Goal: Task Accomplishment & Management: Manage account settings

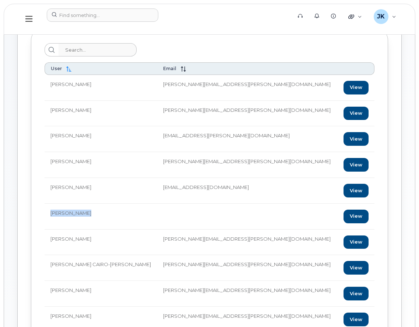
scroll to position [150, 0]
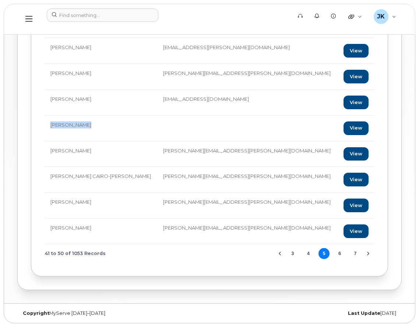
click at [341, 254] on button "6" at bounding box center [340, 253] width 11 height 11
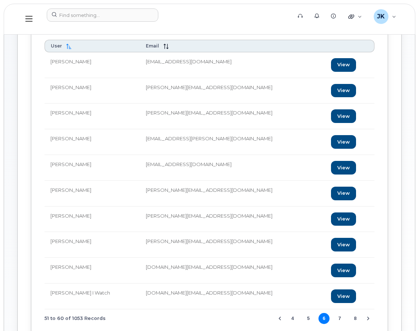
scroll to position [101, 0]
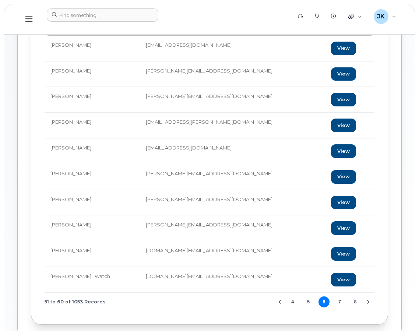
click at [341, 301] on button "7" at bounding box center [340, 302] width 11 height 11
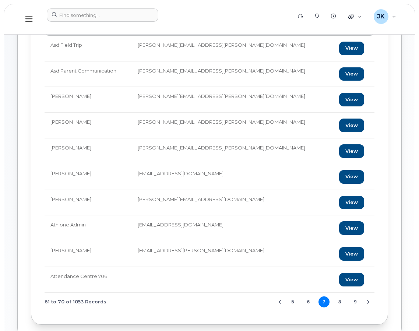
click at [341, 303] on button "8" at bounding box center [340, 302] width 11 height 11
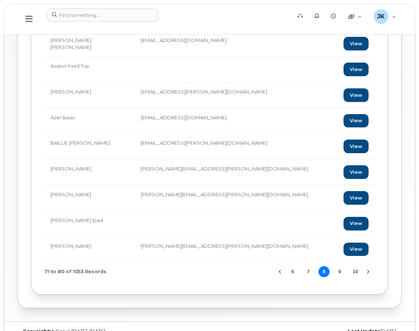
scroll to position [145, 0]
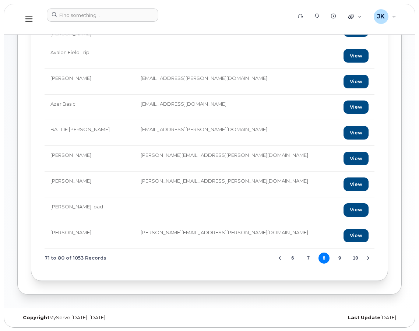
click at [340, 257] on button "9" at bounding box center [340, 258] width 11 height 11
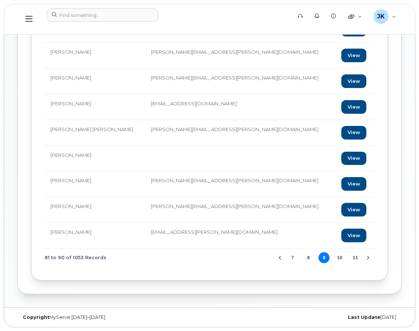
click at [341, 259] on button "10" at bounding box center [340, 257] width 11 height 11
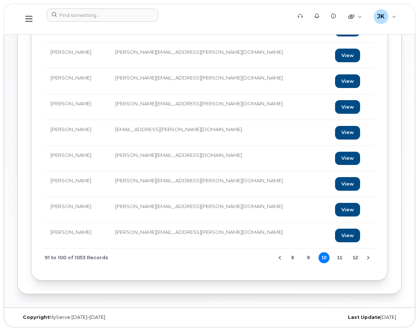
click at [338, 259] on button "11" at bounding box center [340, 257] width 11 height 11
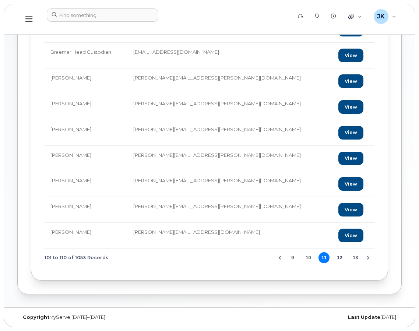
click at [342, 258] on button "12" at bounding box center [340, 257] width 11 height 11
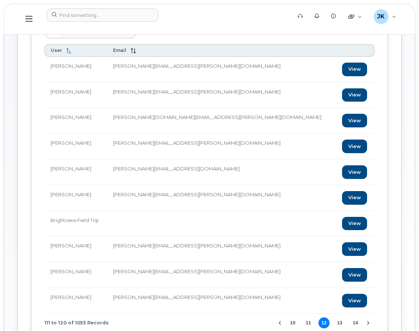
scroll to position [96, 0]
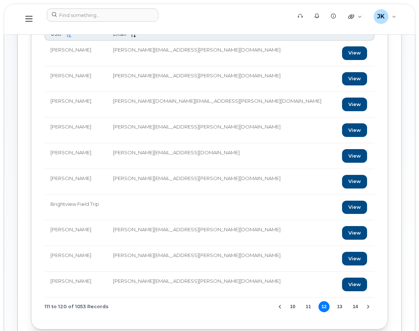
click at [339, 306] on button "13" at bounding box center [340, 306] width 11 height 11
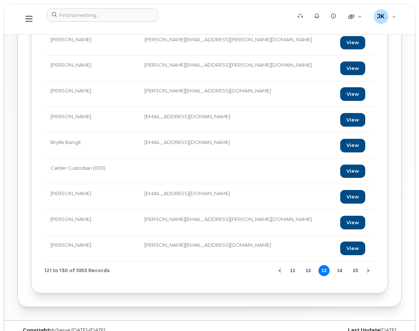
scroll to position [145, 0]
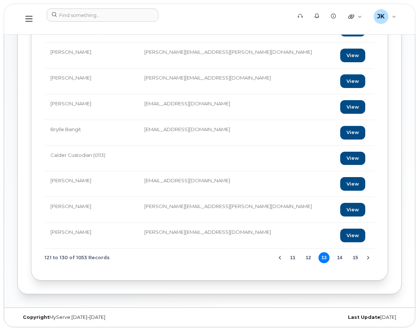
click at [337, 258] on button "14" at bounding box center [340, 257] width 11 height 11
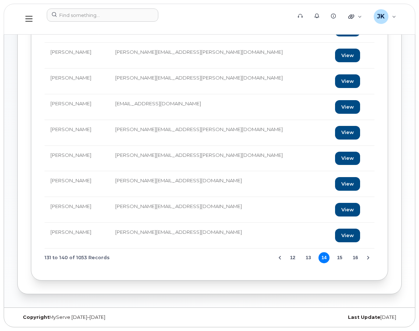
click at [340, 257] on button "15" at bounding box center [340, 257] width 11 height 11
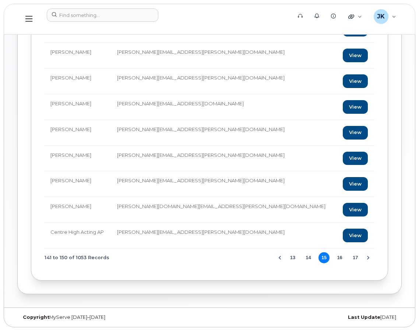
click at [338, 259] on button "16" at bounding box center [340, 257] width 11 height 11
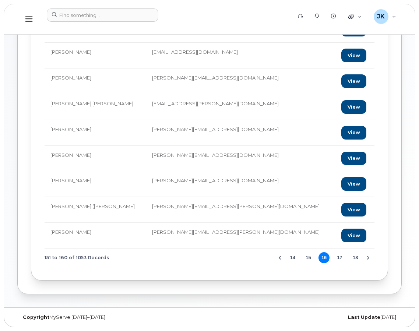
click at [341, 258] on button "17" at bounding box center [340, 257] width 11 height 11
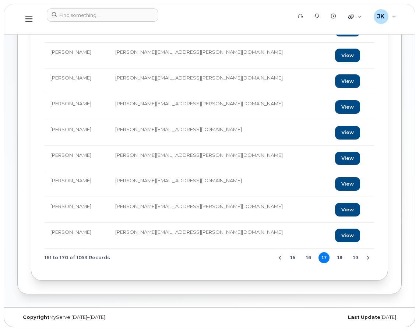
click at [339, 259] on button "18" at bounding box center [340, 257] width 11 height 11
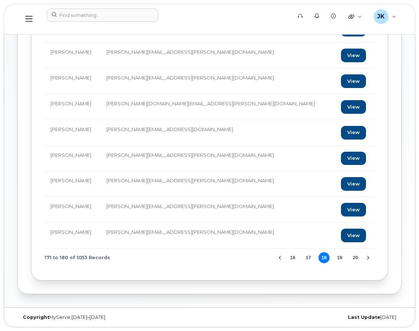
click at [339, 258] on button "19" at bounding box center [340, 257] width 11 height 11
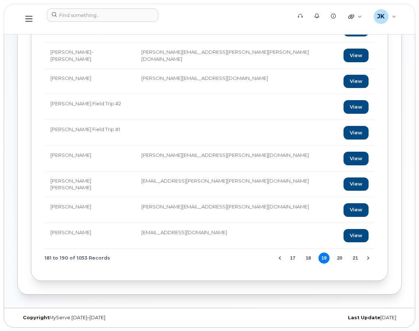
click at [339, 256] on button "20" at bounding box center [340, 258] width 11 height 11
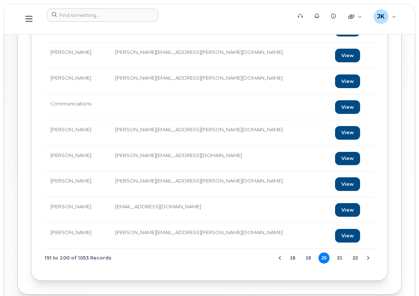
click at [339, 259] on button "21" at bounding box center [340, 257] width 11 height 11
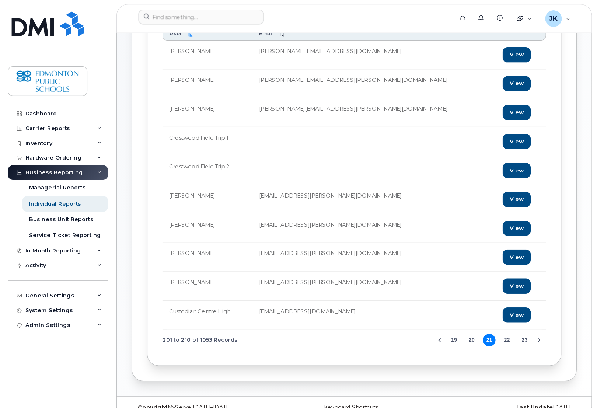
scroll to position [71, 0]
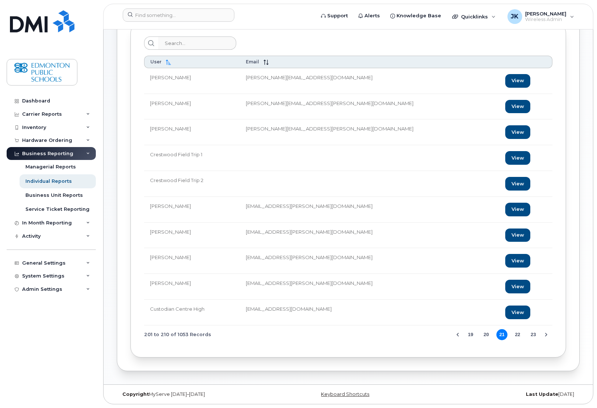
drag, startPoint x: 467, startPoint y: 2, endPoint x: 380, endPoint y: 148, distance: 170.1
click at [380, 148] on td at bounding box center [369, 158] width 259 height 26
click at [419, 334] on button "22" at bounding box center [517, 334] width 11 height 11
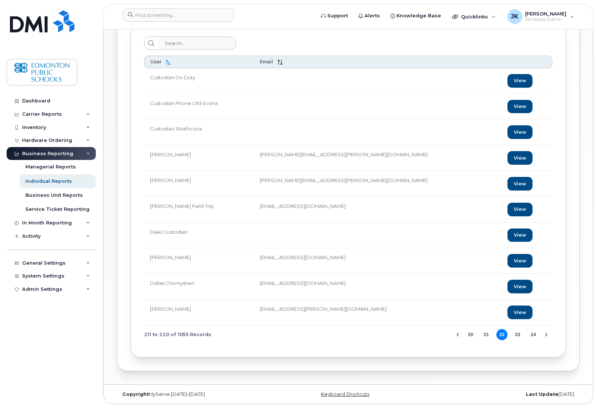
click at [419, 332] on button "23" at bounding box center [517, 334] width 11 height 11
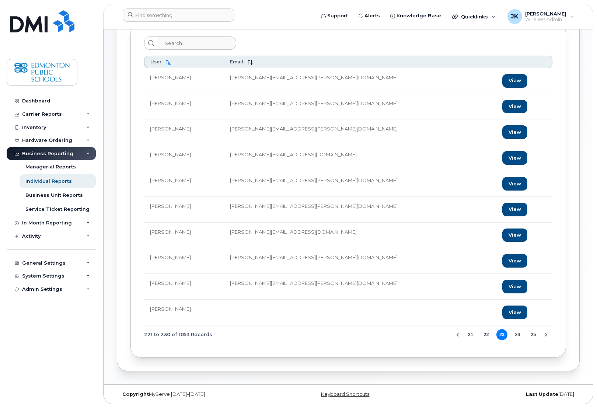
click at [419, 334] on button "24" at bounding box center [517, 334] width 11 height 11
click at [419, 334] on button "25" at bounding box center [517, 334] width 11 height 11
click at [419, 334] on button "26" at bounding box center [517, 334] width 11 height 11
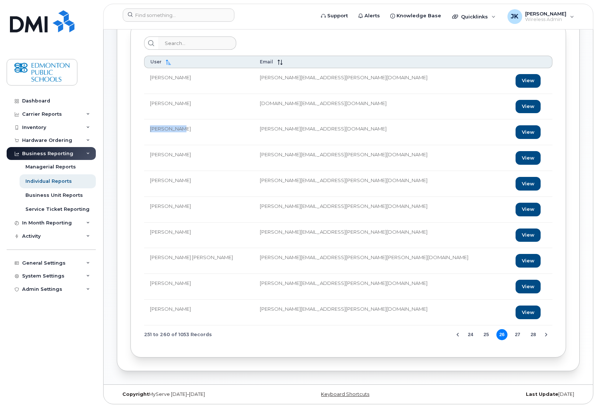
drag, startPoint x: 183, startPoint y: 126, endPoint x: 151, endPoint y: 126, distance: 32.1
click at [151, 126] on td "David Close" at bounding box center [199, 132] width 110 height 26
copy td "David Close"
click at [419, 335] on button "27" at bounding box center [517, 334] width 11 height 11
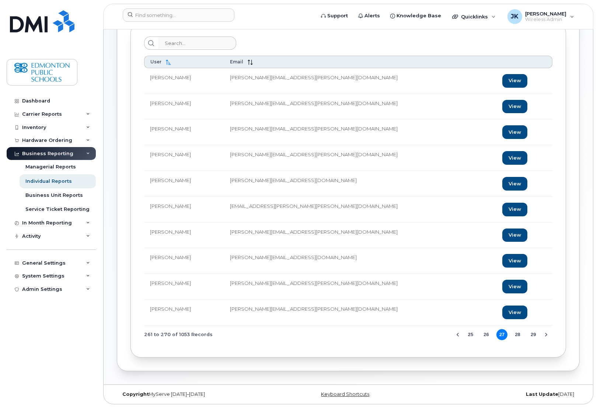
click at [419, 335] on button "28" at bounding box center [517, 334] width 11 height 11
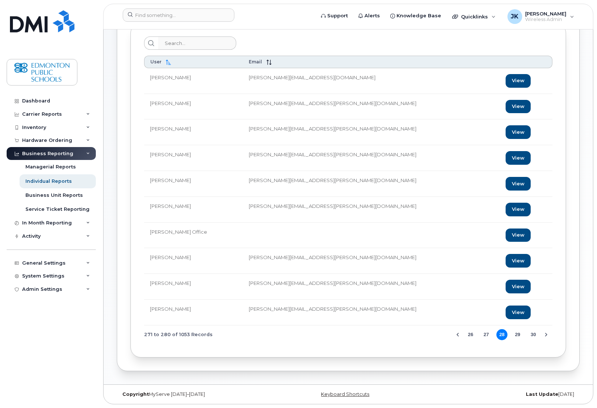
click at [419, 335] on button "29" at bounding box center [517, 334] width 11 height 11
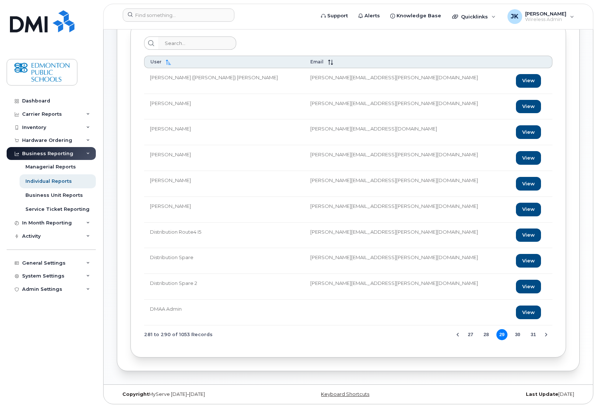
click at [419, 335] on button "30" at bounding box center [517, 334] width 11 height 11
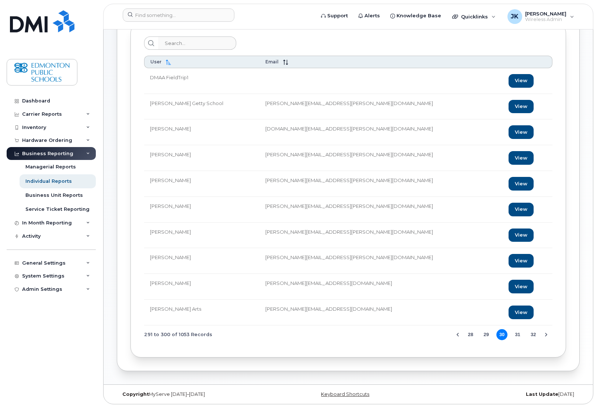
click at [419, 335] on button "31" at bounding box center [517, 334] width 11 height 11
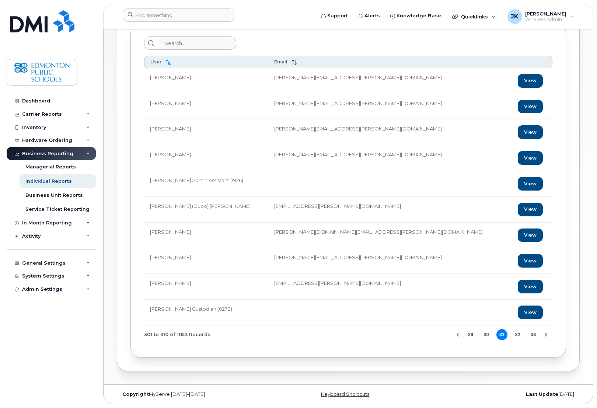
click at [419, 335] on button "32" at bounding box center [517, 334] width 11 height 11
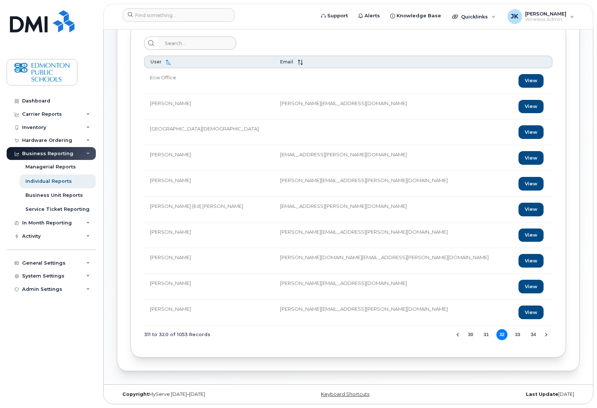
click at [419, 335] on button "33" at bounding box center [517, 334] width 11 height 11
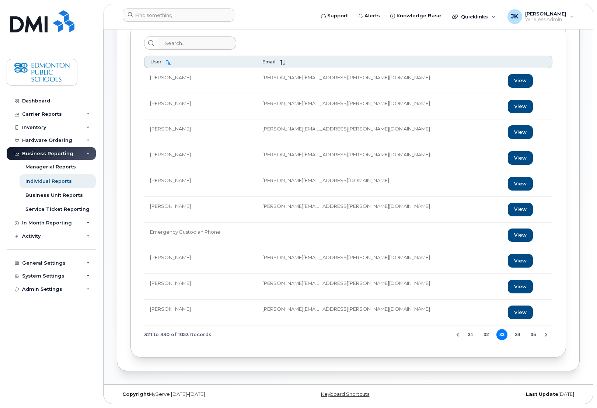
click at [419, 335] on button "34" at bounding box center [517, 334] width 11 height 11
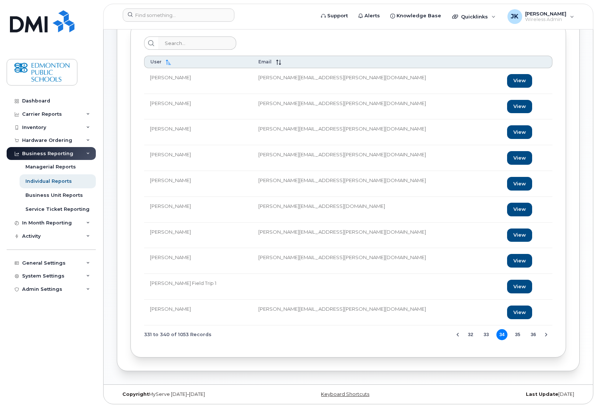
click at [419, 335] on button "35" at bounding box center [517, 334] width 11 height 11
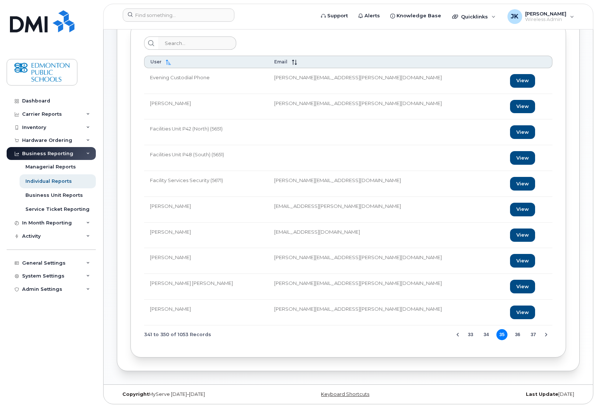
click at [419, 335] on button "36" at bounding box center [517, 334] width 11 height 11
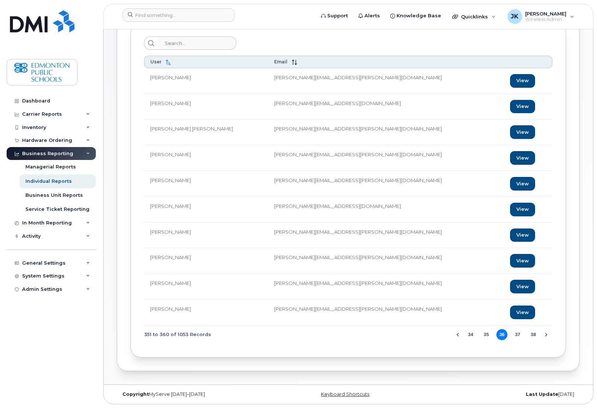
click at [419, 335] on button "37" at bounding box center [517, 334] width 11 height 11
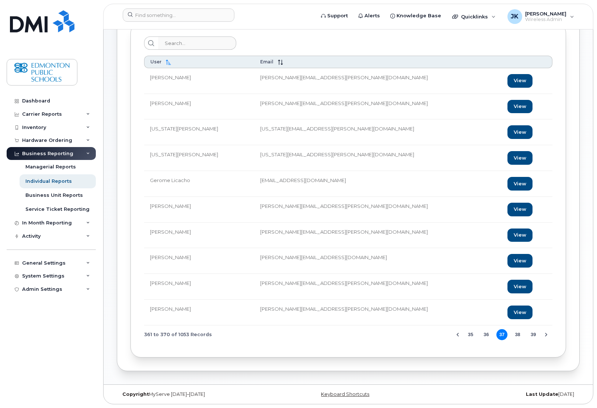
click at [419, 335] on button "38" at bounding box center [517, 334] width 11 height 11
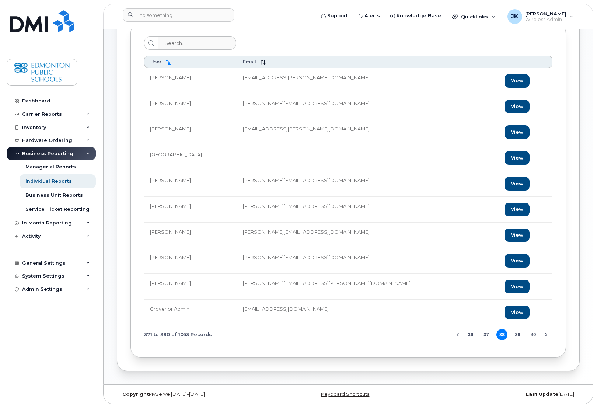
click at [419, 335] on button "39" at bounding box center [517, 334] width 11 height 11
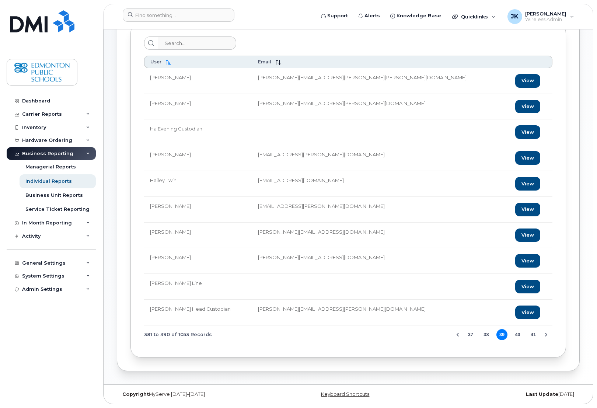
click at [419, 335] on button "40" at bounding box center [517, 334] width 11 height 11
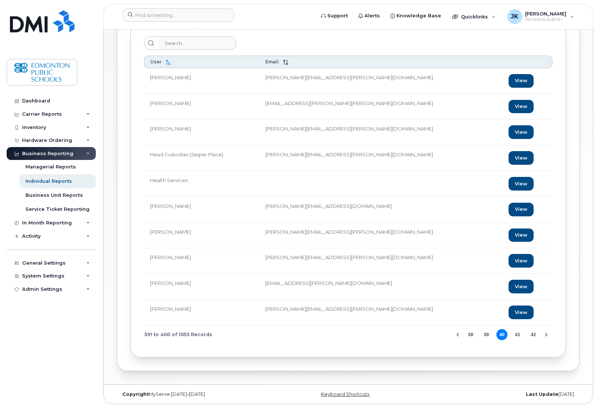
click at [419, 335] on button "41" at bounding box center [517, 334] width 11 height 11
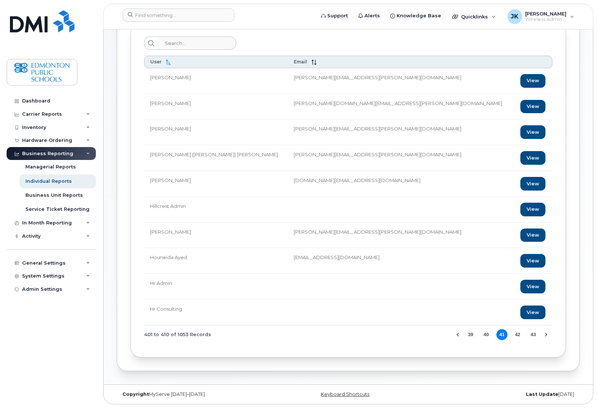
click at [419, 335] on button "42" at bounding box center [517, 334] width 11 height 11
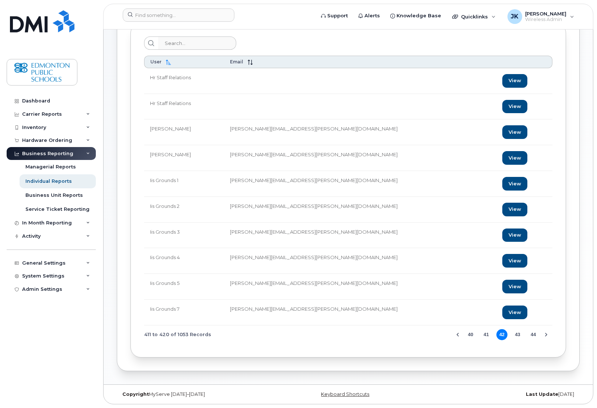
click at [419, 335] on button "43" at bounding box center [517, 334] width 11 height 11
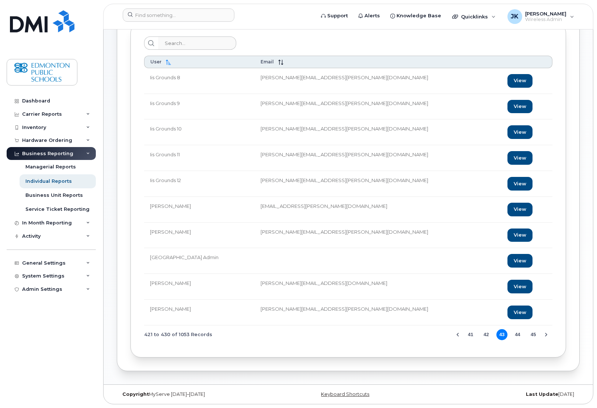
click at [419, 335] on button "44" at bounding box center [517, 334] width 11 height 11
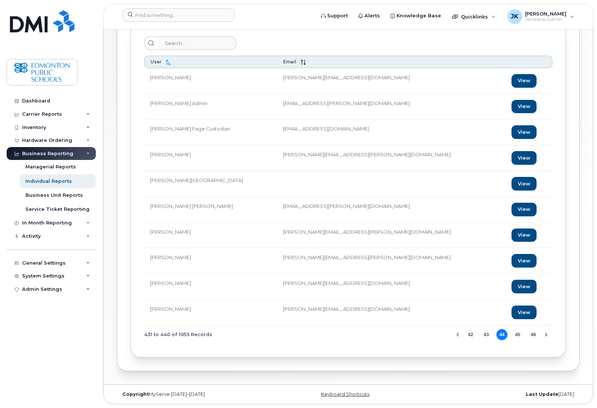
click at [419, 335] on button "45" at bounding box center [517, 334] width 11 height 11
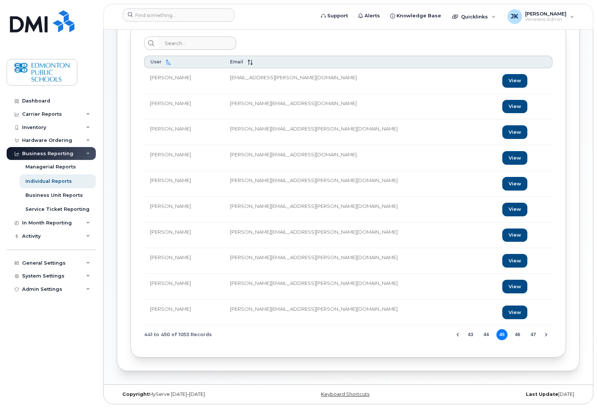
click at [419, 335] on button "46" at bounding box center [517, 334] width 11 height 11
click at [419, 335] on button "47" at bounding box center [517, 334] width 11 height 11
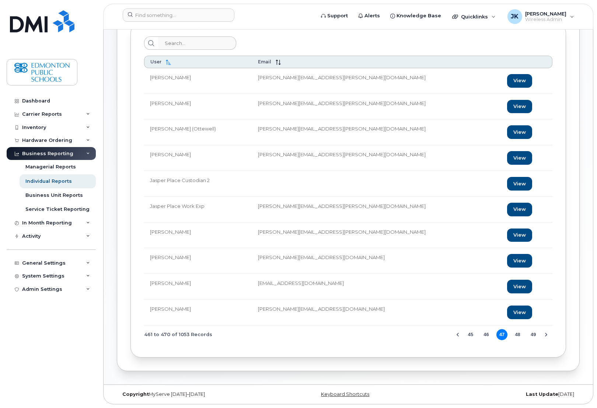
click at [419, 335] on button "48" at bounding box center [517, 334] width 11 height 11
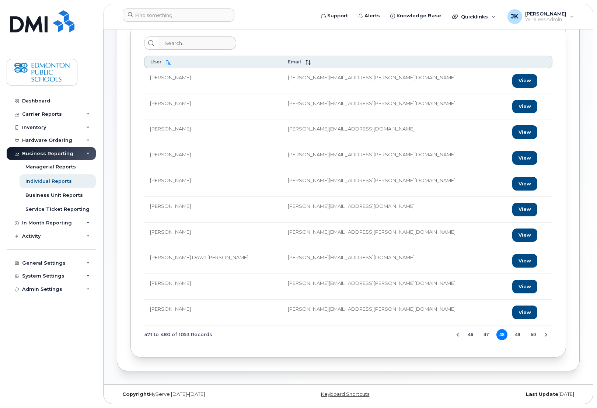
click at [419, 334] on button "49" at bounding box center [517, 334] width 11 height 11
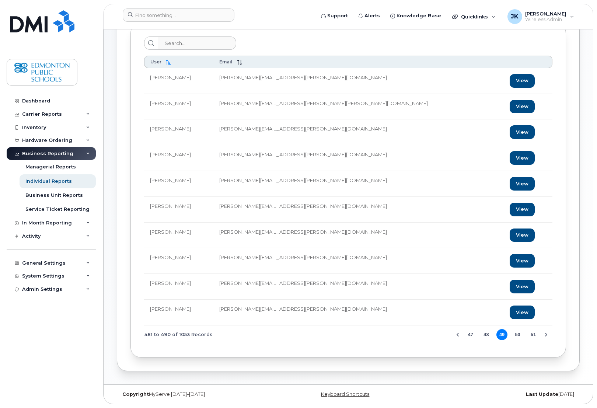
click at [419, 335] on button "50" at bounding box center [517, 334] width 11 height 11
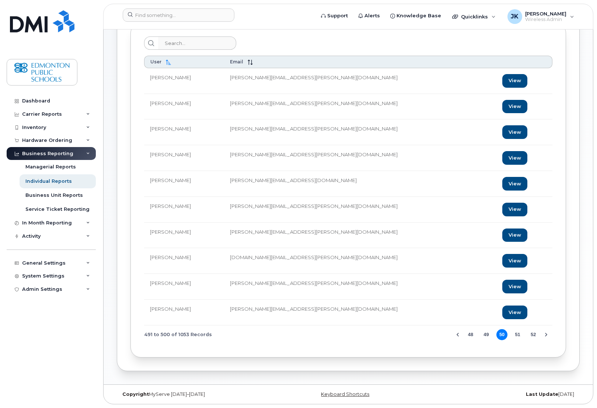
click at [419, 335] on button "51" at bounding box center [517, 334] width 11 height 11
click at [419, 335] on button "52" at bounding box center [517, 334] width 11 height 11
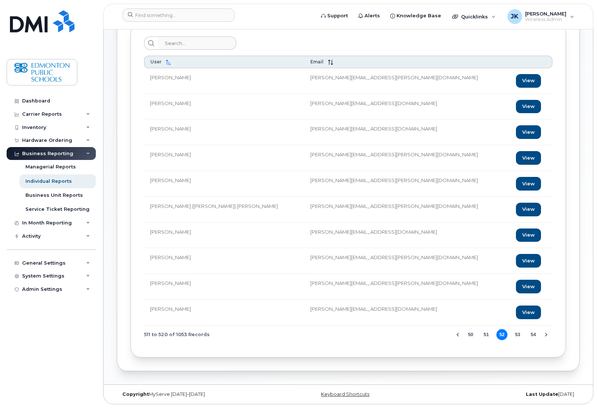
click at [419, 335] on button "53" at bounding box center [517, 334] width 11 height 11
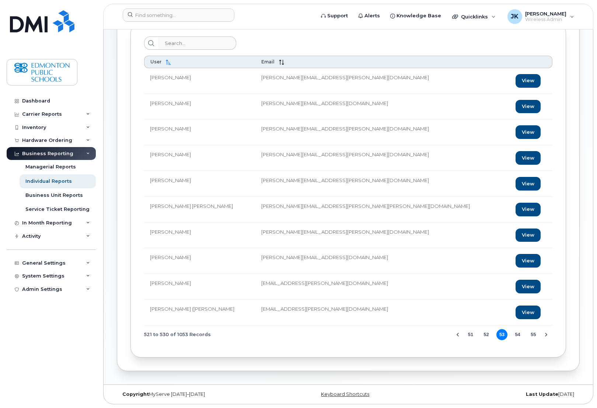
click at [419, 334] on button "54" at bounding box center [517, 334] width 11 height 11
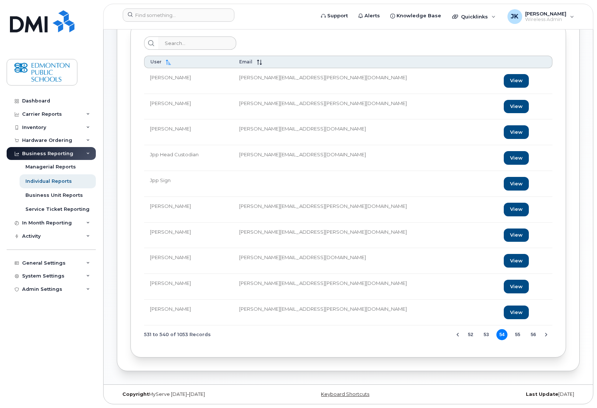
click at [419, 334] on button "55" at bounding box center [517, 334] width 11 height 11
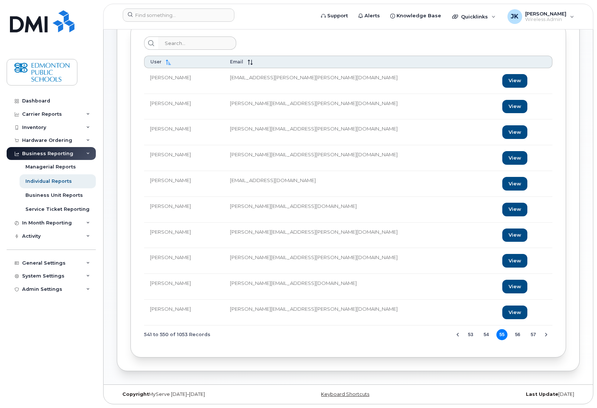
click at [419, 334] on button "56" at bounding box center [517, 334] width 11 height 11
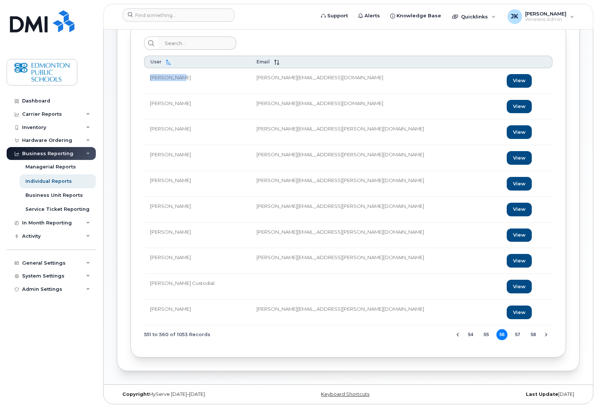
drag, startPoint x: 182, startPoint y: 76, endPoint x: 150, endPoint y: 76, distance: 31.7
click at [150, 76] on td "Karen Plant" at bounding box center [197, 81] width 107 height 26
copy td "Karen Plant"
click at [419, 334] on button "57" at bounding box center [517, 334] width 11 height 11
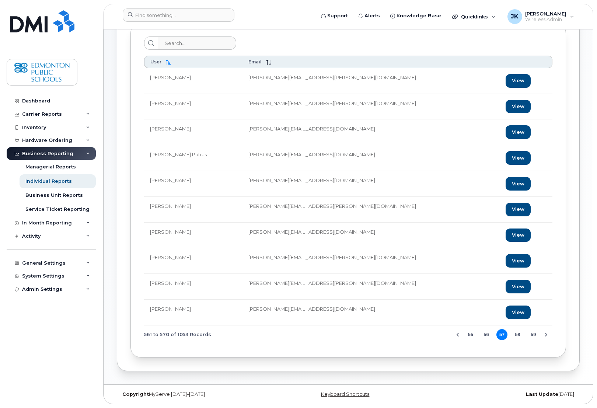
click at [419, 334] on button "58" at bounding box center [517, 334] width 11 height 11
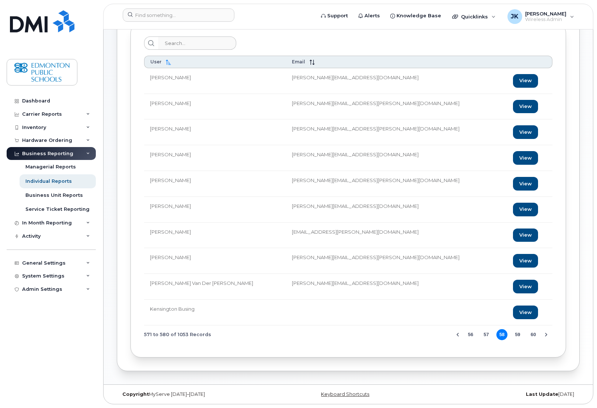
click at [419, 334] on button "59" at bounding box center [517, 334] width 11 height 11
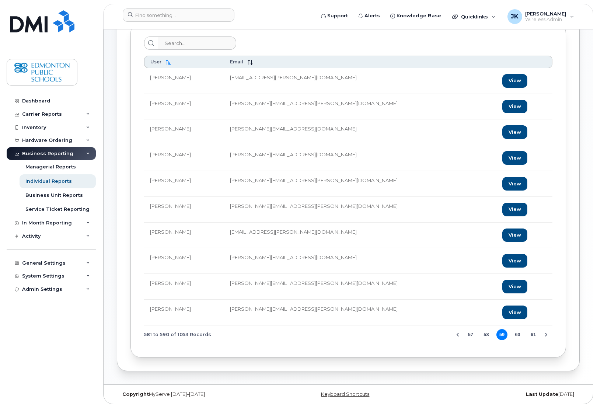
click at [419, 334] on button "60" at bounding box center [517, 334] width 11 height 11
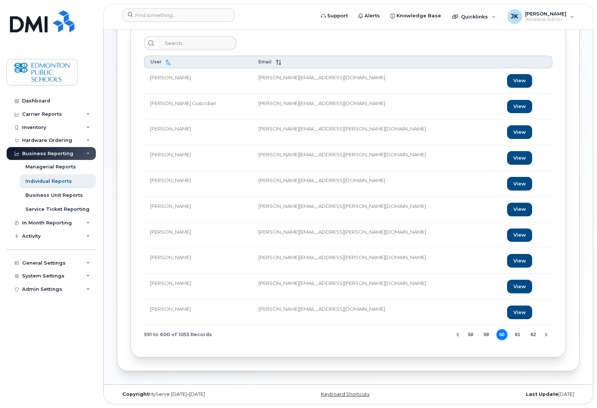
click at [419, 334] on button "61" at bounding box center [517, 334] width 11 height 11
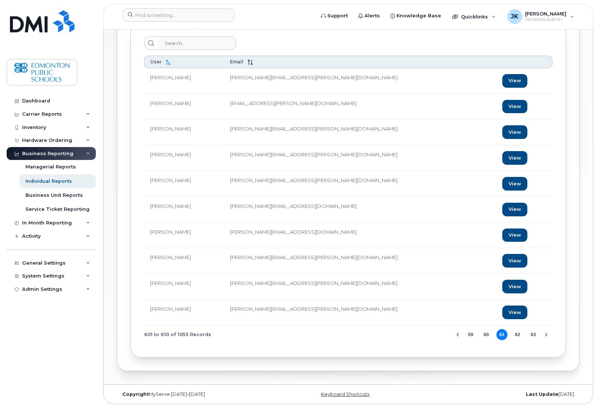
click at [419, 334] on button "62" at bounding box center [517, 334] width 11 height 11
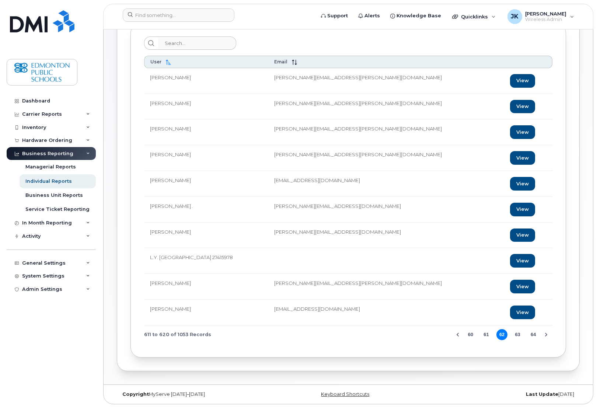
click at [419, 334] on button "63" at bounding box center [517, 334] width 11 height 11
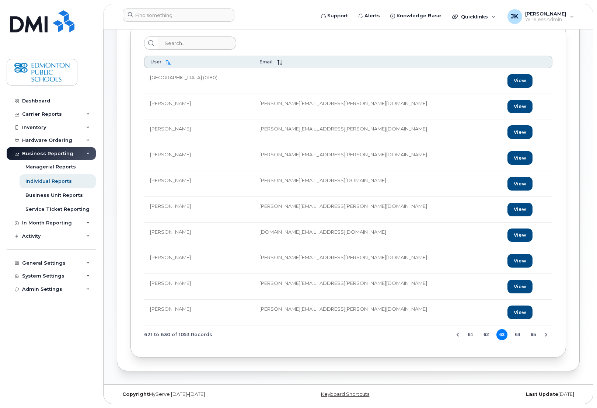
click at [419, 332] on button "62" at bounding box center [486, 334] width 11 height 11
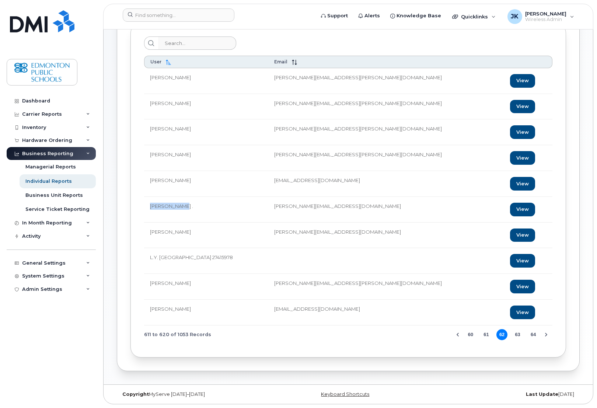
drag, startPoint x: 182, startPoint y: 204, endPoint x: 150, endPoint y: 205, distance: 32.1
click at [150, 205] on td "Kyril Ipad ." at bounding box center [206, 210] width 124 height 26
copy td "Kyril Ipad ."
click at [419, 334] on button "63" at bounding box center [517, 334] width 11 height 11
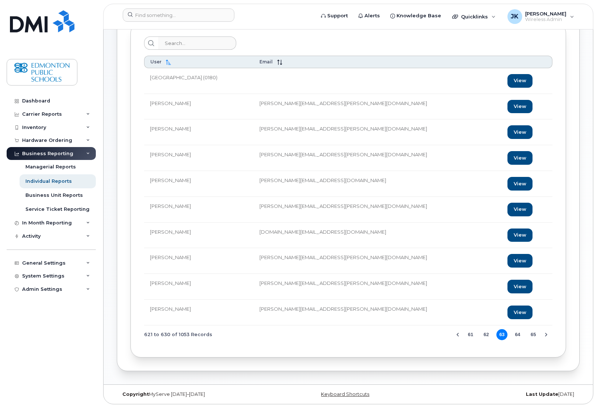
click at [419, 334] on button "64" at bounding box center [517, 334] width 11 height 11
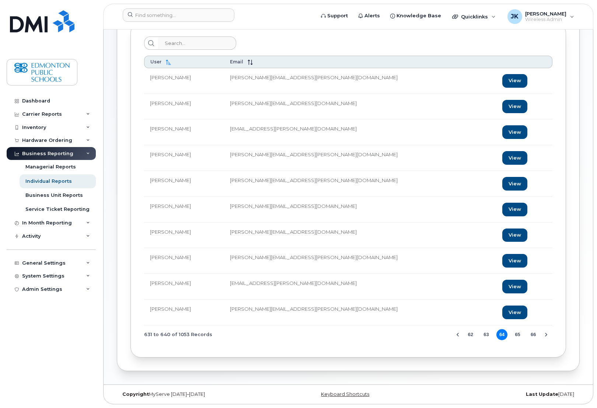
click at [419, 333] on button "65" at bounding box center [517, 334] width 11 height 11
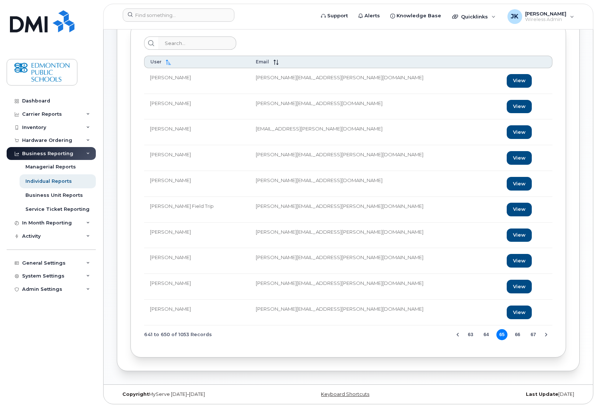
drag, startPoint x: 203, startPoint y: 256, endPoint x: 149, endPoint y: 259, distance: 54.3
click at [149, 259] on td "Linda Nikolai-Wilson" at bounding box center [197, 261] width 106 height 26
copy td "Linda Nikolai-Wilson"
click at [419, 334] on button "66" at bounding box center [517, 334] width 11 height 11
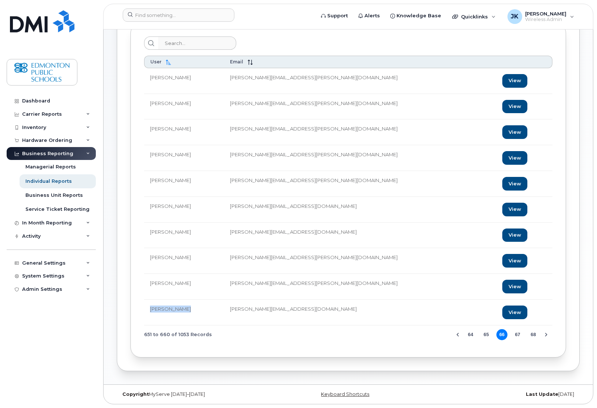
drag, startPoint x: 189, startPoint y: 308, endPoint x: 150, endPoint y: 308, distance: 38.3
click at [150, 308] on td "Lisa Najdziak" at bounding box center [184, 313] width 80 height 26
copy td "Lisa Najdziak"
click at [419, 335] on button "67" at bounding box center [517, 334] width 11 height 11
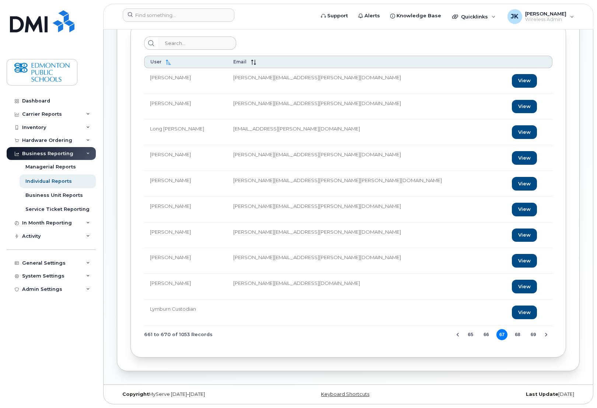
click at [419, 334] on button "68" at bounding box center [517, 334] width 11 height 11
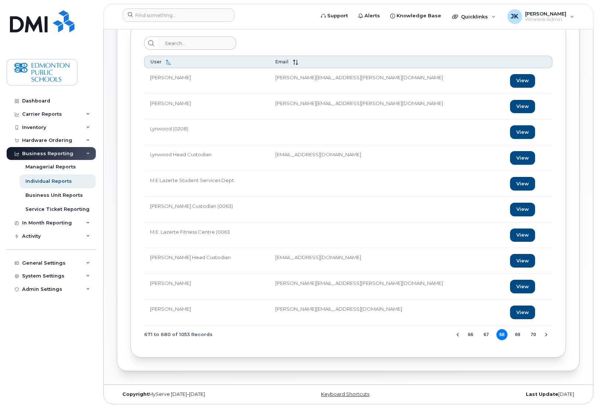
click at [419, 333] on button "69" at bounding box center [517, 334] width 11 height 11
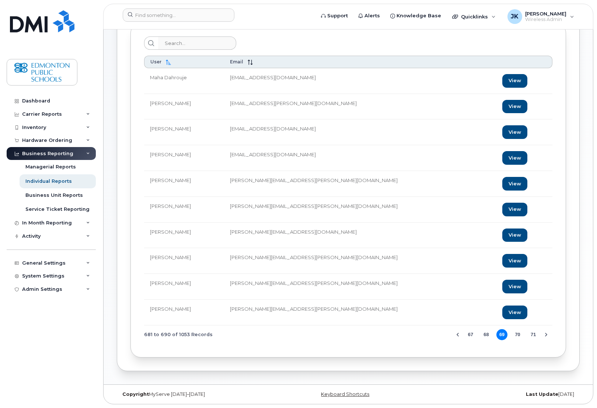
click at [419, 333] on button "70" at bounding box center [517, 334] width 11 height 11
click at [419, 333] on button "71" at bounding box center [517, 334] width 11 height 11
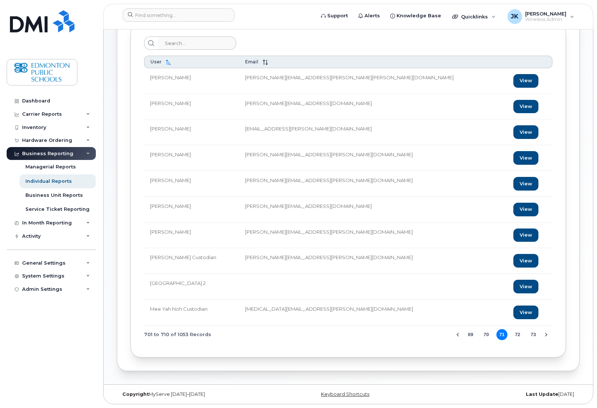
click at [419, 333] on button "72" at bounding box center [517, 334] width 11 height 11
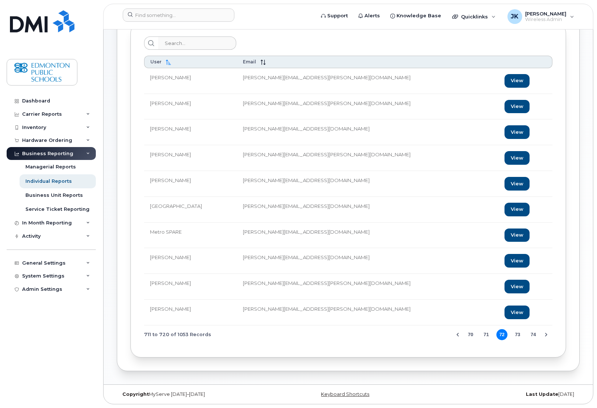
click at [419, 333] on button "73" at bounding box center [517, 334] width 11 height 11
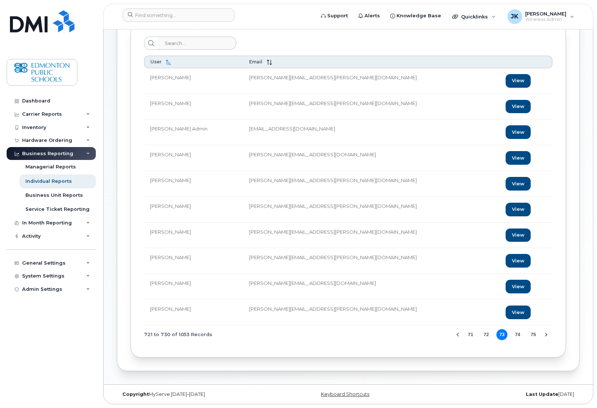
click at [419, 333] on button "74" at bounding box center [517, 334] width 11 height 11
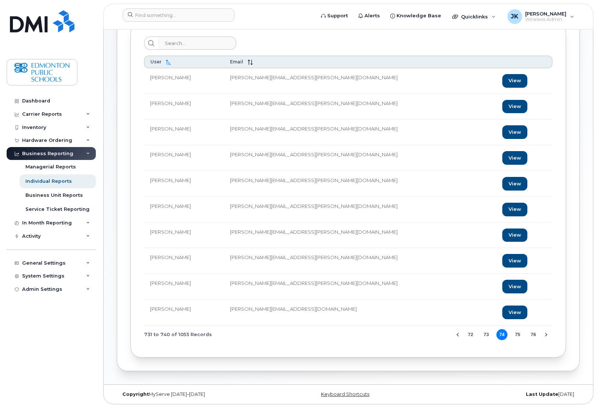
click at [419, 333] on button "75" at bounding box center [517, 334] width 11 height 11
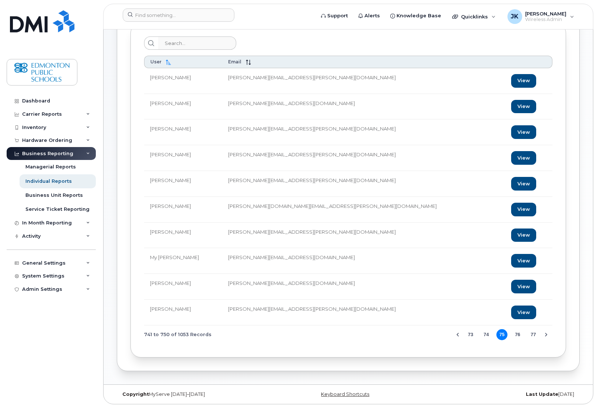
click at [419, 333] on button "76" at bounding box center [517, 334] width 11 height 11
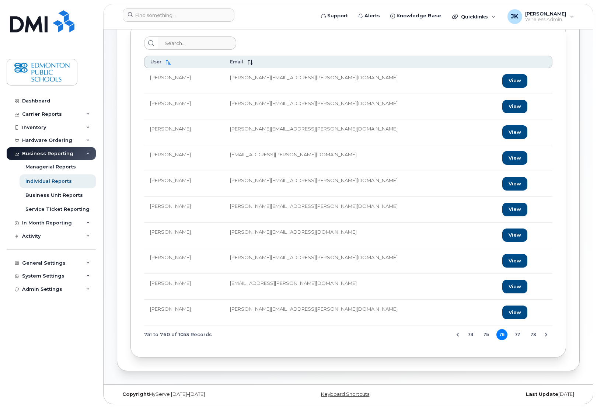
click at [419, 333] on button "77" at bounding box center [517, 334] width 11 height 11
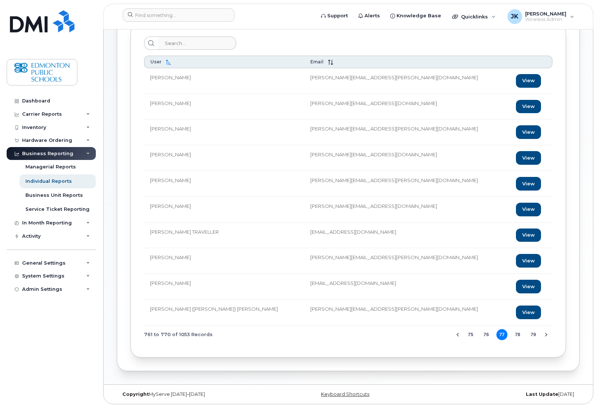
click at [419, 333] on button "78" at bounding box center [517, 334] width 11 height 11
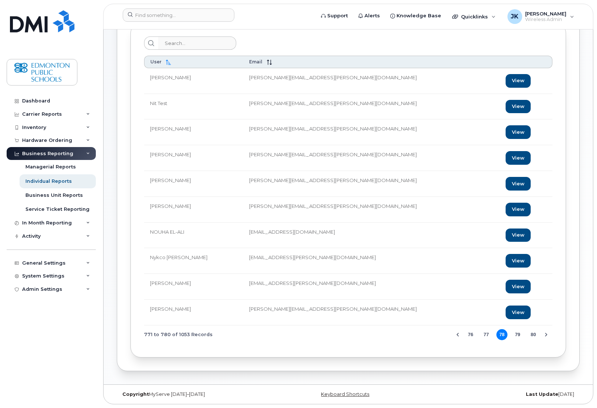
click at [419, 333] on button "79" at bounding box center [517, 334] width 11 height 11
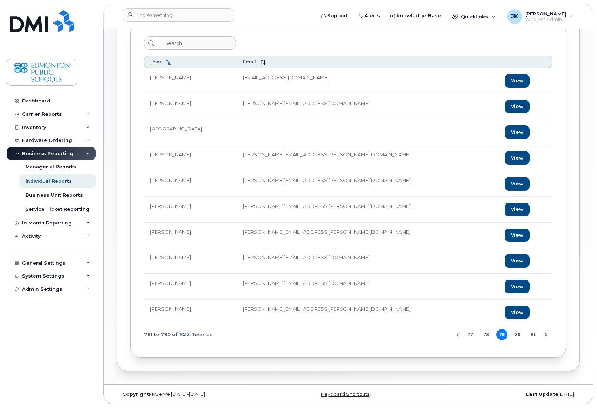
click at [419, 333] on button "80" at bounding box center [517, 334] width 11 height 11
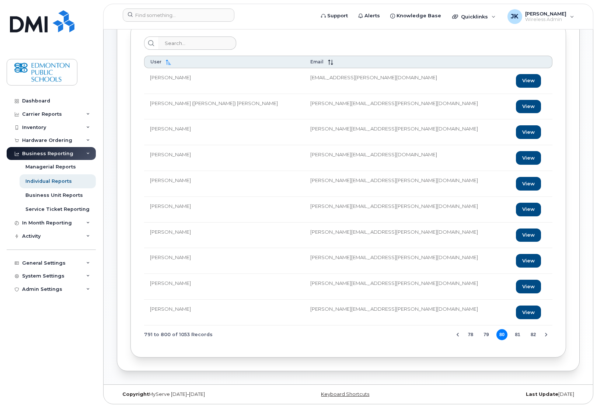
click at [419, 333] on button "81" at bounding box center [517, 334] width 11 height 11
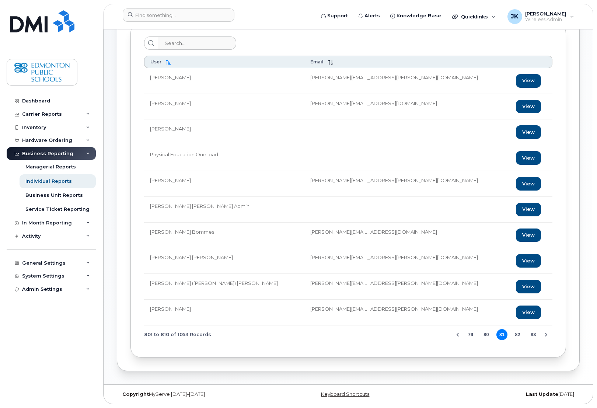
click at [419, 333] on button "82" at bounding box center [517, 334] width 11 height 11
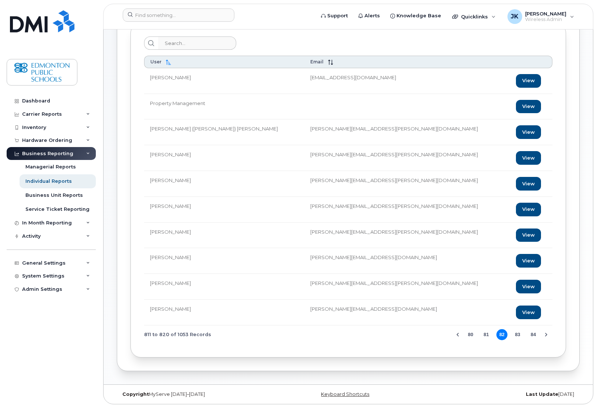
click at [419, 333] on button "83" at bounding box center [517, 334] width 11 height 11
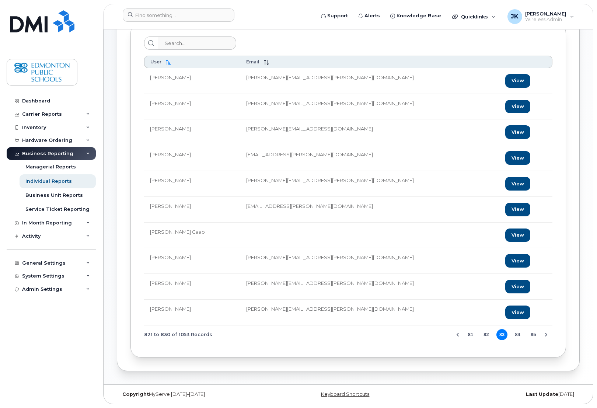
click at [419, 333] on button "84" at bounding box center [517, 334] width 11 height 11
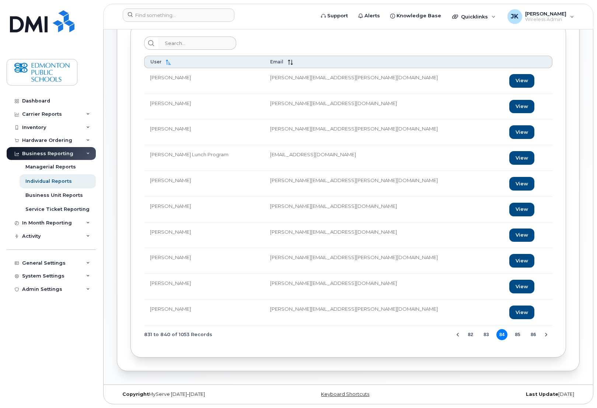
click at [419, 333] on button "85" at bounding box center [517, 334] width 11 height 11
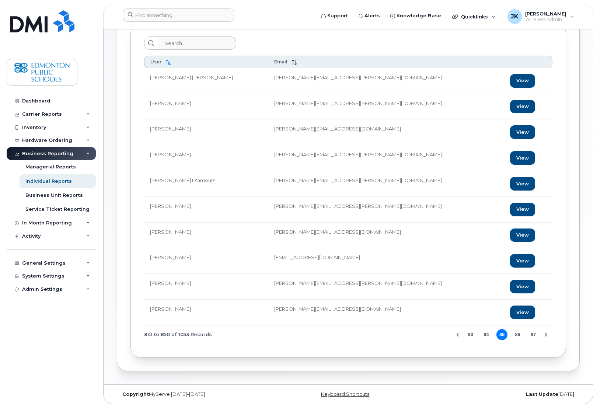
click at [419, 333] on button "86" at bounding box center [517, 334] width 11 height 11
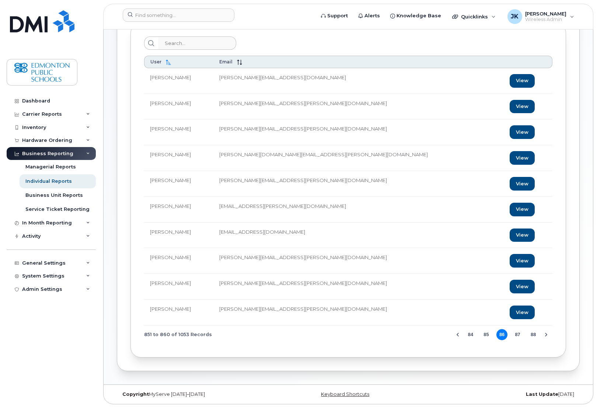
click at [419, 333] on button "87" at bounding box center [517, 334] width 11 height 11
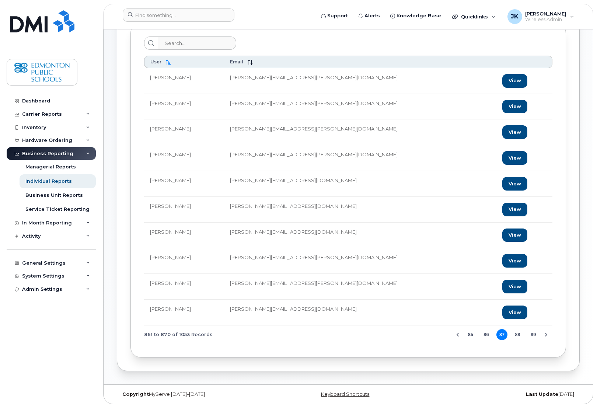
click at [419, 333] on button "88" at bounding box center [517, 334] width 11 height 11
click at [419, 333] on button "89" at bounding box center [517, 334] width 11 height 11
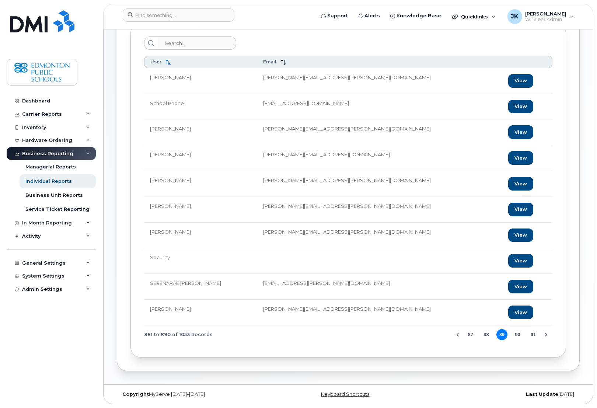
click at [419, 333] on button "90" at bounding box center [517, 334] width 11 height 11
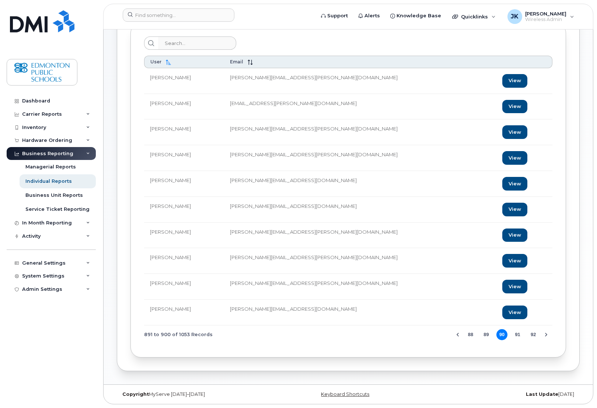
click at [419, 333] on button "91" at bounding box center [517, 334] width 11 height 11
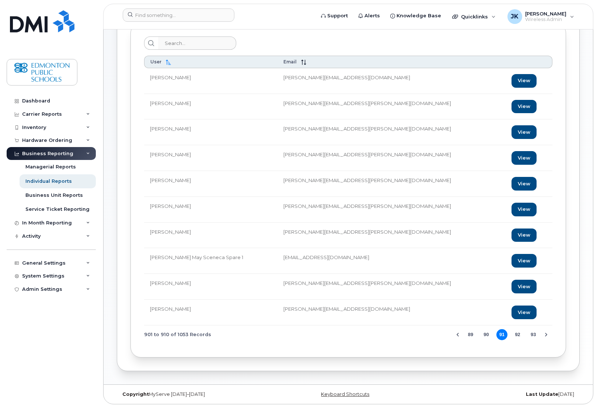
click at [419, 333] on button "92" at bounding box center [517, 334] width 11 height 11
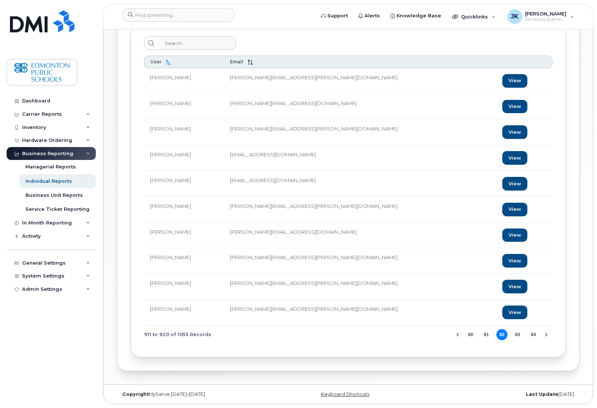
click at [419, 333] on button "93" at bounding box center [517, 334] width 11 height 11
click at [419, 333] on button "94" at bounding box center [517, 334] width 11 height 11
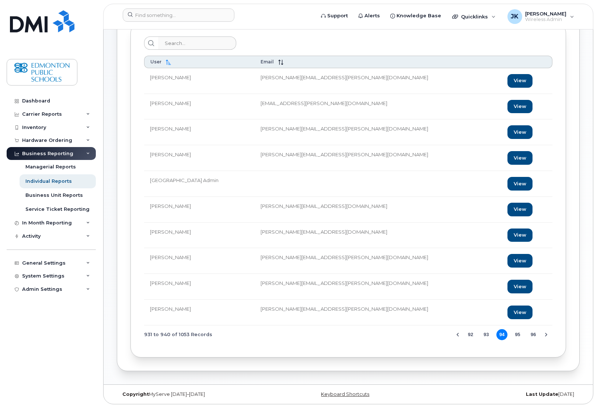
click at [419, 333] on button "95" at bounding box center [517, 334] width 11 height 11
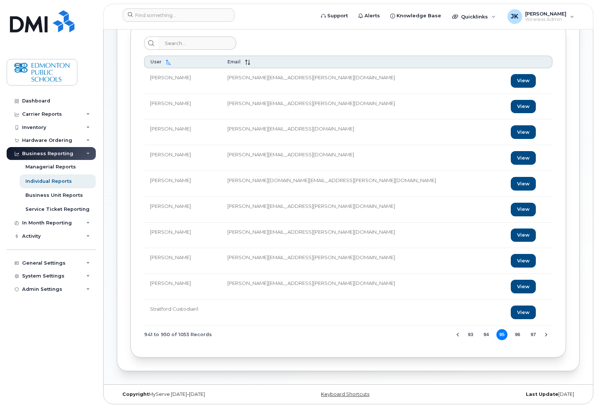
click at [419, 333] on button "96" at bounding box center [517, 334] width 11 height 11
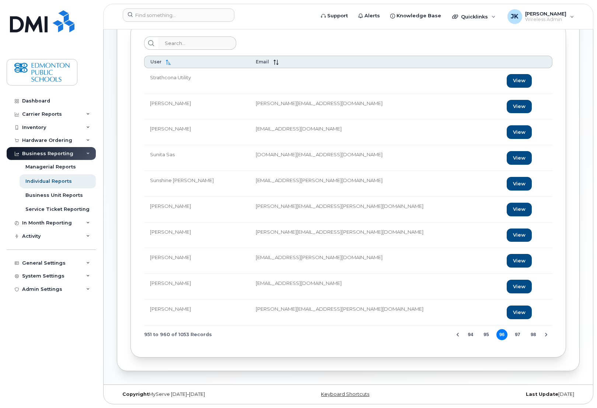
click at [419, 333] on button "97" at bounding box center [517, 334] width 11 height 11
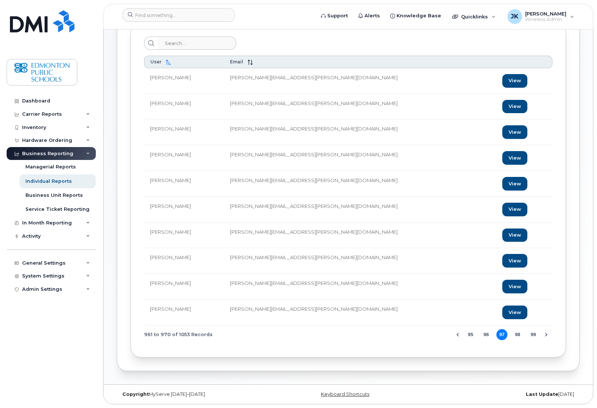
click at [419, 333] on button "98" at bounding box center [517, 334] width 11 height 11
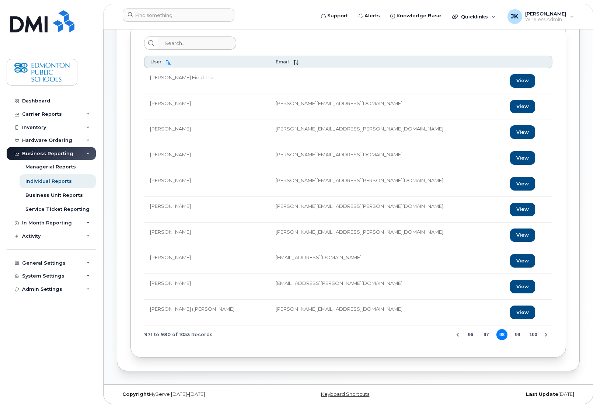
click at [419, 333] on button "99" at bounding box center [517, 334] width 11 height 11
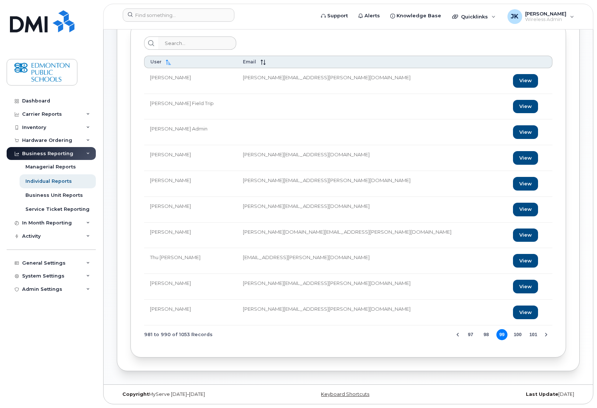
click at [419, 333] on button "100" at bounding box center [517, 334] width 11 height 11
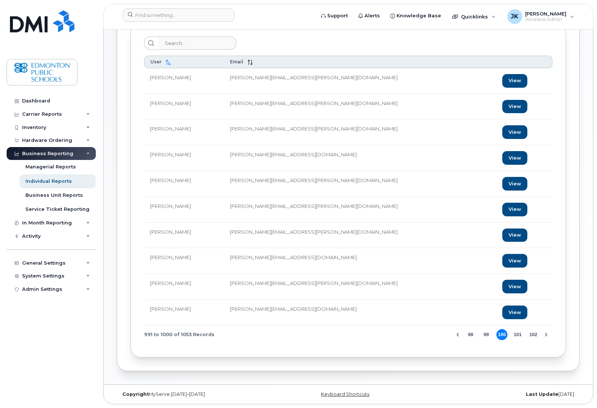
click at [419, 335] on button "99" at bounding box center [486, 334] width 11 height 11
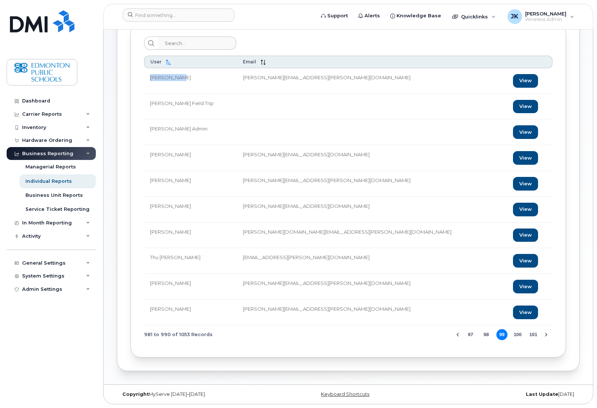
drag, startPoint x: 184, startPoint y: 76, endPoint x: 150, endPoint y: 77, distance: 33.2
click at [150, 77] on td "Terry Korte" at bounding box center [190, 81] width 93 height 26
copy td "Terry Korte"
click at [419, 334] on button "100" at bounding box center [517, 334] width 11 height 11
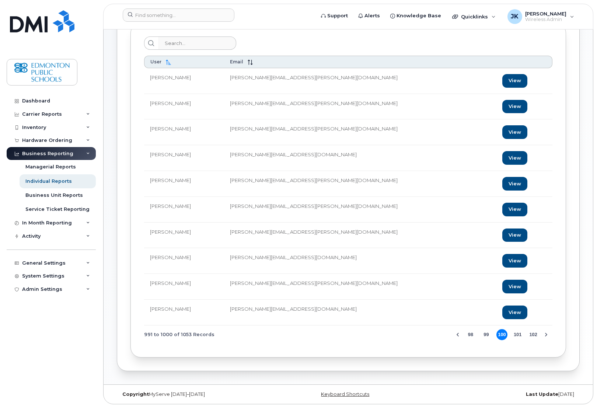
click at [419, 335] on button "101" at bounding box center [517, 334] width 11 height 11
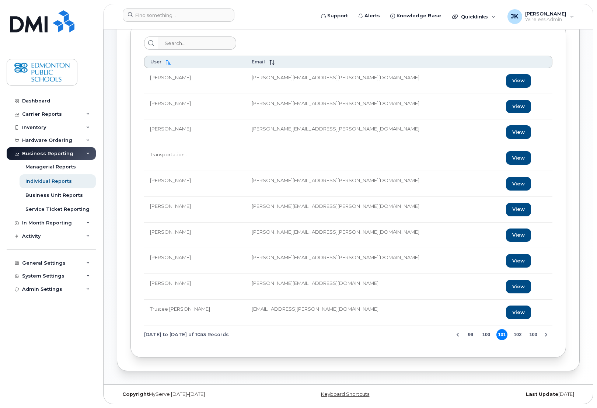
click at [419, 335] on button "102" at bounding box center [517, 334] width 11 height 11
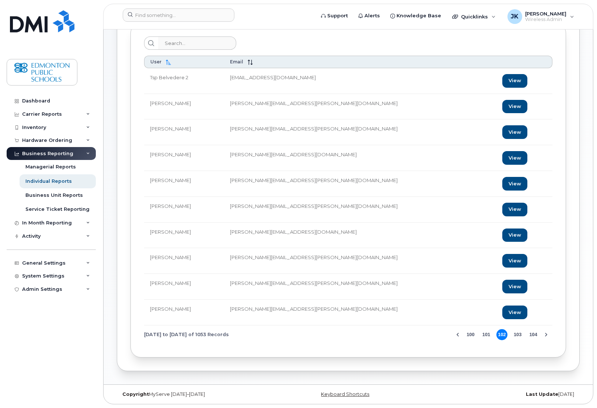
click at [419, 335] on button "103" at bounding box center [517, 334] width 11 height 11
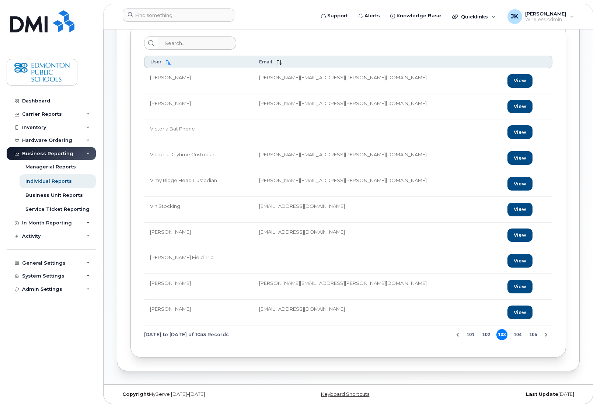
click at [419, 335] on button "104" at bounding box center [517, 334] width 11 height 11
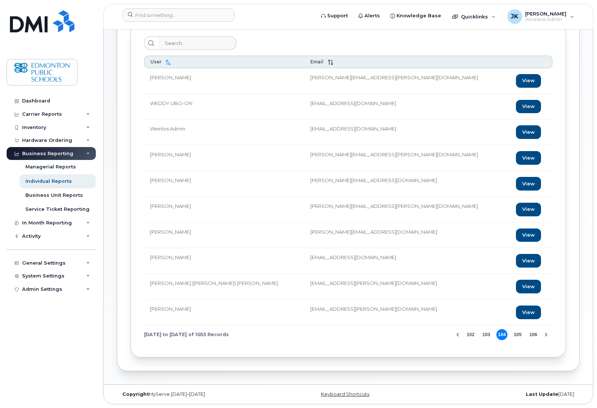
click at [419, 335] on button "105" at bounding box center [517, 334] width 11 height 11
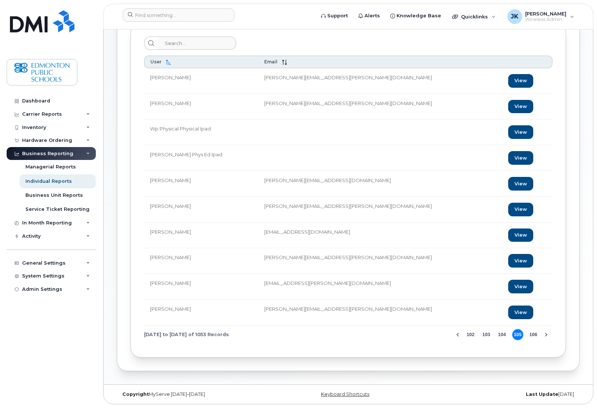
click at [419, 335] on button "105" at bounding box center [517, 334] width 11 height 11
click at [419, 335] on button "106" at bounding box center [533, 334] width 11 height 11
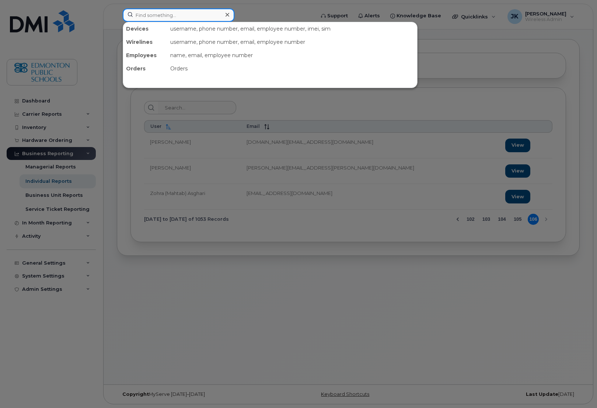
click at [184, 15] on input at bounding box center [179, 14] width 112 height 13
paste input "Terry Korte"
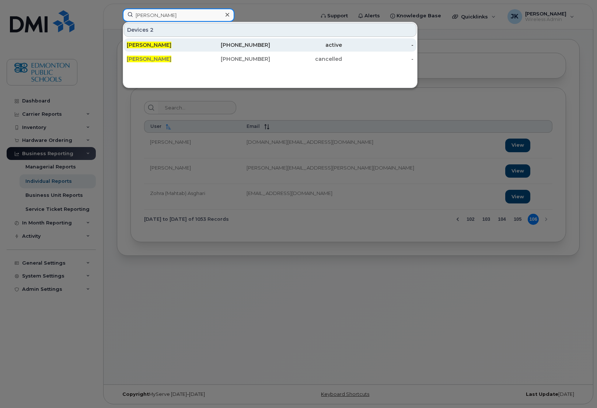
type input "Terry Korte"
click at [150, 43] on span "Terry Korte" at bounding box center [149, 45] width 45 height 7
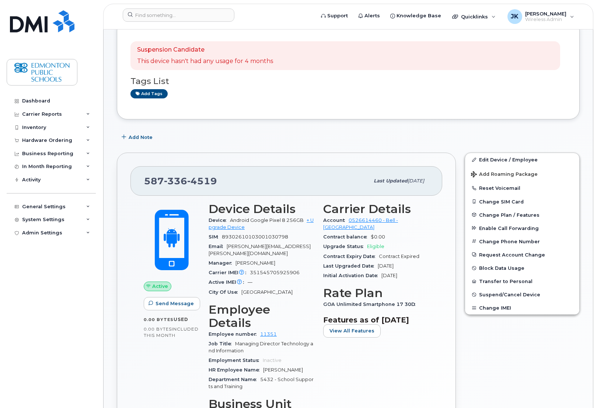
scroll to position [61, 0]
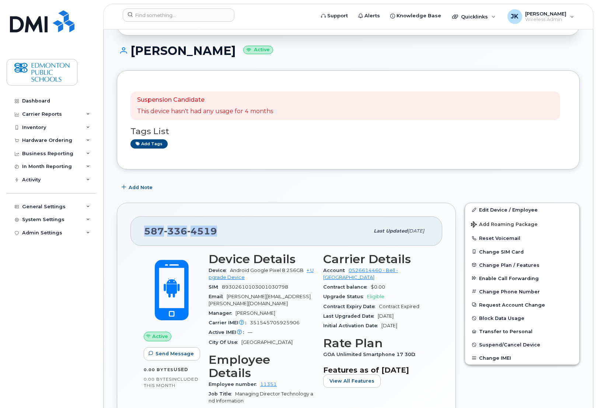
drag, startPoint x: 218, startPoint y: 231, endPoint x: 146, endPoint y: 231, distance: 72.2
click at [146, 231] on div "587 336 4519" at bounding box center [256, 230] width 225 height 15
copy span "587 336 4519"
click at [189, 14] on input at bounding box center [179, 14] width 112 height 13
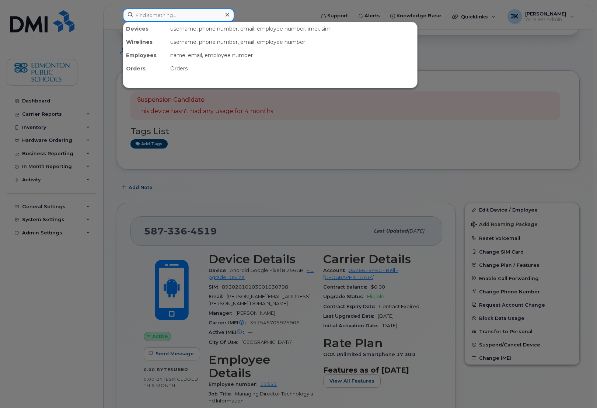
paste input "[PERSON_NAME]"
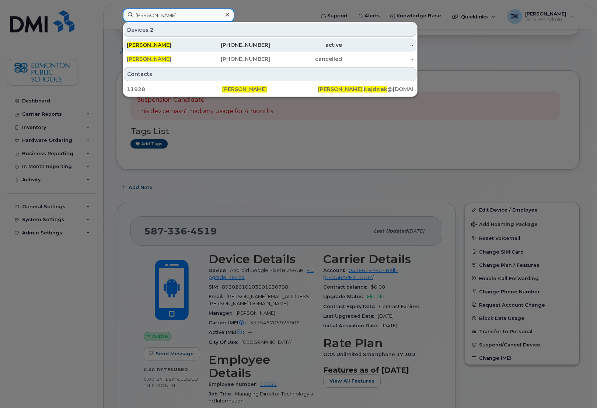
type input "[PERSON_NAME]"
click at [156, 47] on span "[PERSON_NAME]" at bounding box center [149, 45] width 45 height 7
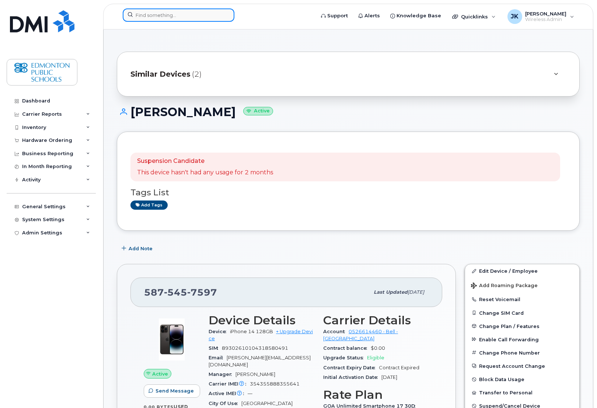
click at [171, 15] on input at bounding box center [179, 14] width 112 height 13
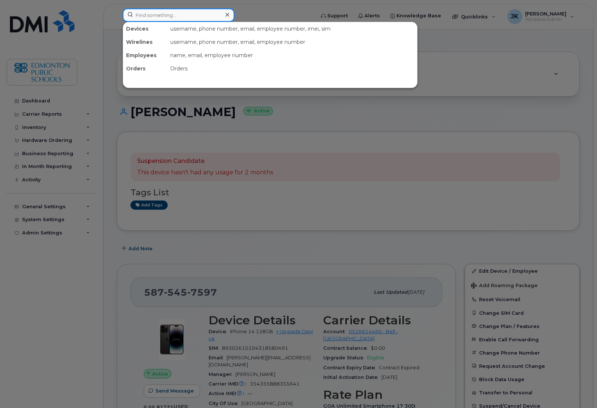
paste input "[PERSON_NAME]"
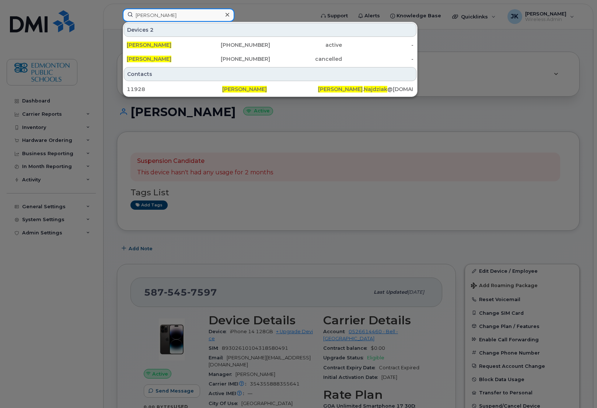
type input "[PERSON_NAME]"
drag, startPoint x: 160, startPoint y: 43, endPoint x: 194, endPoint y: 203, distance: 163.4
click at [160, 43] on span "[PERSON_NAME]" at bounding box center [149, 45] width 45 height 7
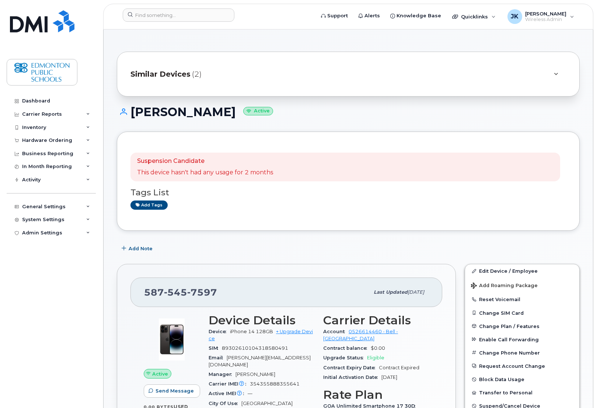
click at [139, 111] on h1 "[PERSON_NAME] Active" at bounding box center [348, 111] width 463 height 13
click at [139, 111] on h1 "Lisa Najdziak Active" at bounding box center [348, 111] width 463 height 13
click at [173, 112] on h1 "Lisa Najdziak Active" at bounding box center [348, 111] width 463 height 13
copy h1 "Lisa Najdziak"
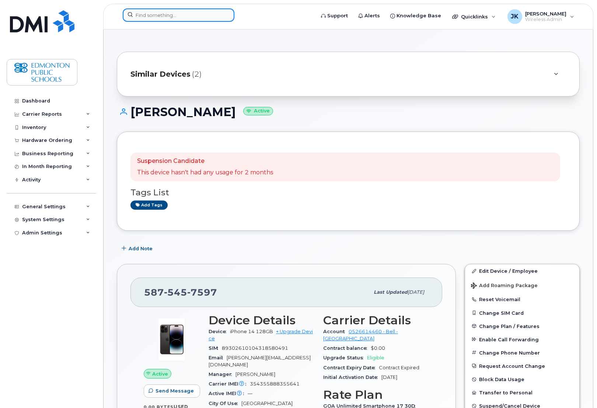
click at [183, 15] on input at bounding box center [179, 14] width 112 height 13
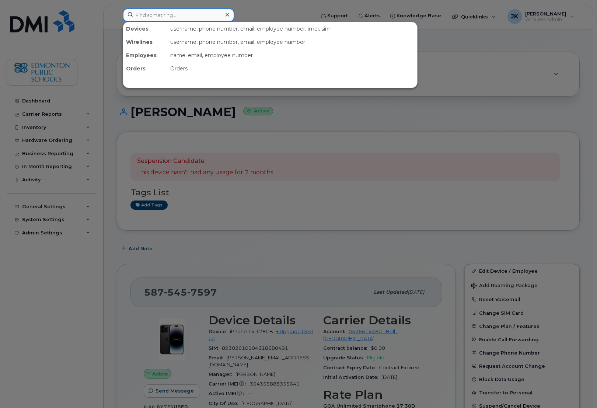
paste input "Linda Nikolai-Wilson"
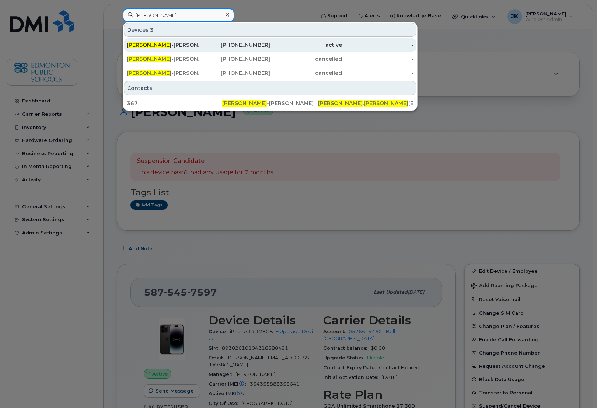
type input "Linda Nikolai"
drag, startPoint x: 166, startPoint y: 45, endPoint x: 174, endPoint y: 44, distance: 8.5
click at [166, 45] on span "LINDA NIKOLAI" at bounding box center [149, 45] width 45 height 7
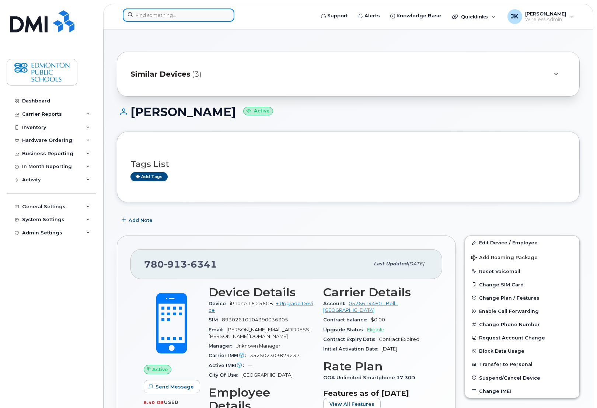
drag, startPoint x: 160, startPoint y: 14, endPoint x: 171, endPoint y: 13, distance: 11.8
click at [160, 14] on input at bounding box center [179, 14] width 112 height 13
paste input "Karen Plant"
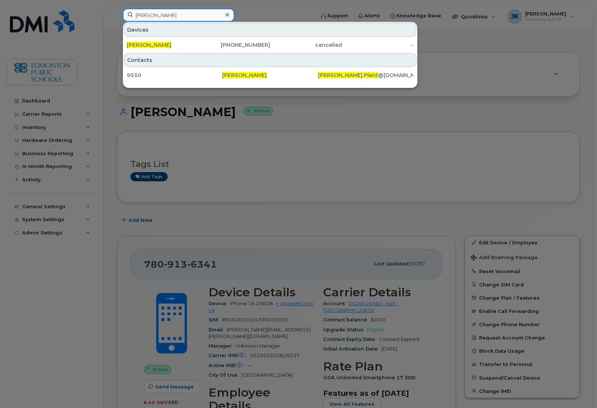
drag, startPoint x: 170, startPoint y: 17, endPoint x: 115, endPoint y: 17, distance: 54.5
click at [117, 17] on div "Karen Plant Devices Karen Plant 587-341-7112 cancelled - Contacts 9550 KAREN PL…" at bounding box center [216, 16] width 199 height 16
paste input "David Close"
type input "David Close"
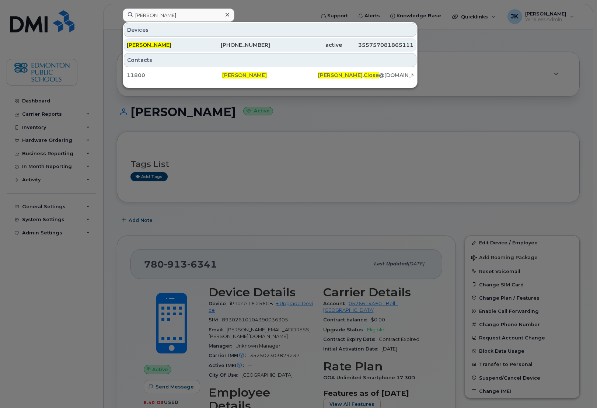
click at [158, 47] on div "David Close" at bounding box center [163, 44] width 72 height 7
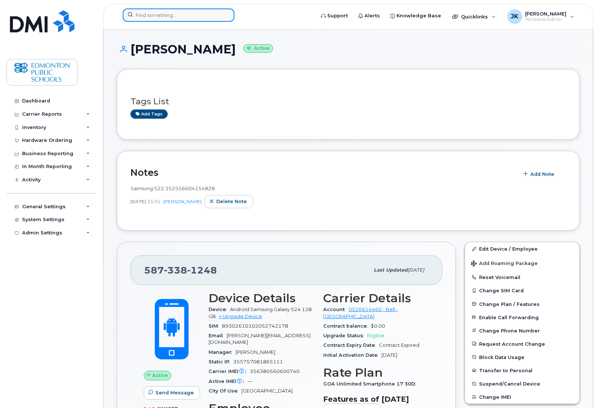
click at [185, 13] on input at bounding box center [179, 14] width 112 height 13
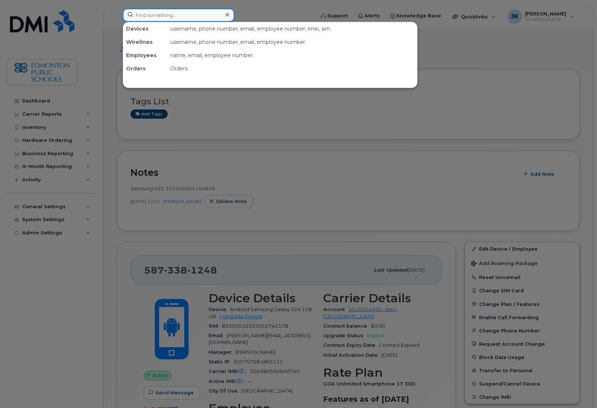
paste input "Angus Hossack"
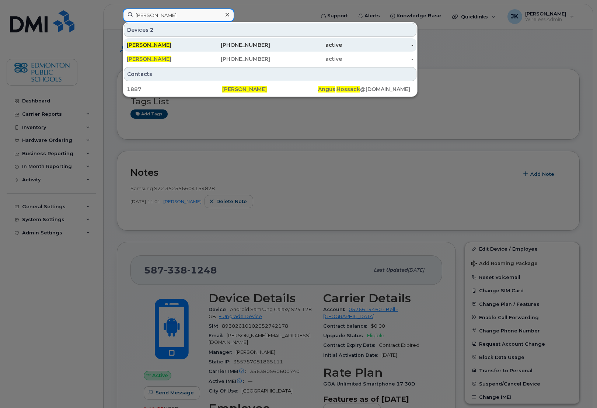
type input "Angus Hossack"
click at [167, 47] on span "Angus Hossack" at bounding box center [149, 45] width 45 height 7
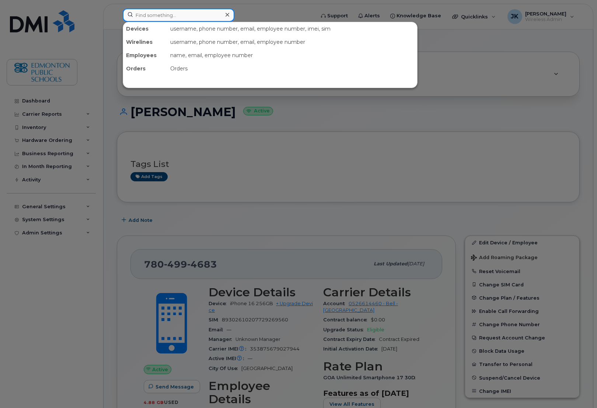
click at [175, 14] on input at bounding box center [179, 14] width 112 height 13
paste input "[PERSON_NAME]"
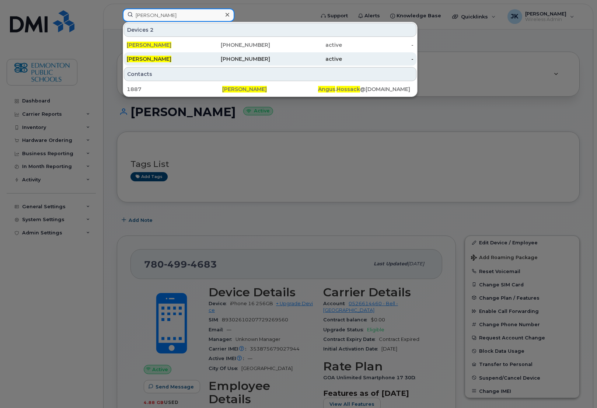
type input "[PERSON_NAME]"
click at [147, 56] on span "[PERSON_NAME]" at bounding box center [149, 59] width 45 height 7
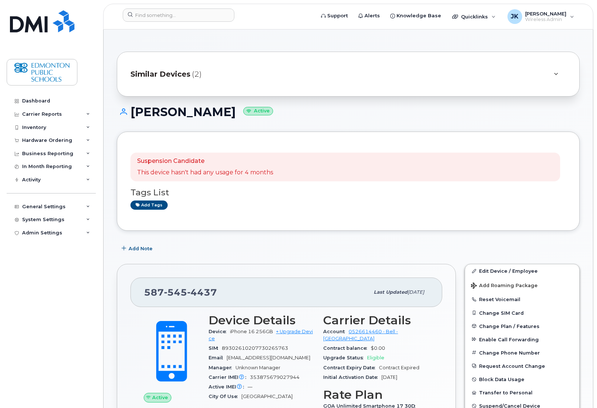
drag, startPoint x: 134, startPoint y: 113, endPoint x: 224, endPoint y: 116, distance: 90.3
click at [224, 116] on h1 "[PERSON_NAME] Active" at bounding box center [348, 111] width 463 height 13
copy h1 "[PERSON_NAME]"
click at [183, 17] on input at bounding box center [179, 14] width 112 height 13
paste input "[PERSON_NAME]"
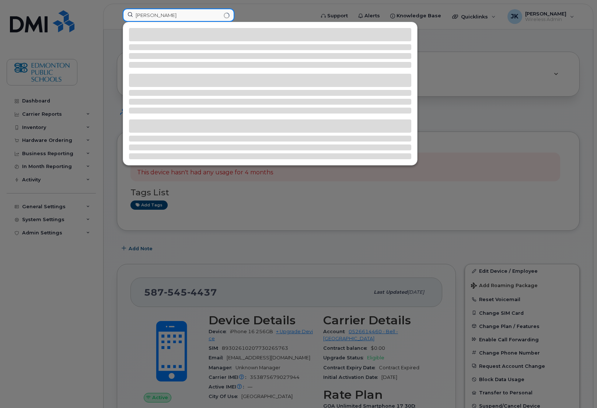
type input "[PERSON_NAME]"
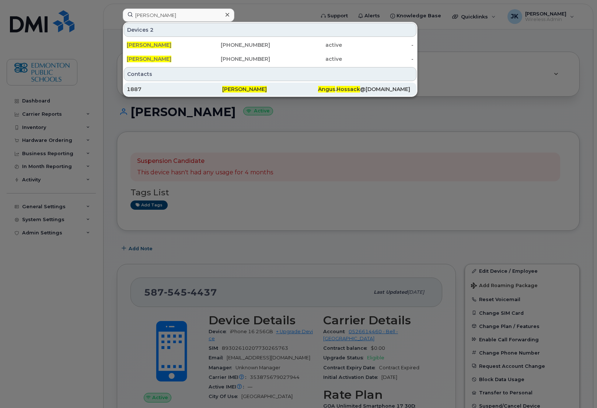
drag, startPoint x: 144, startPoint y: 61, endPoint x: 219, endPoint y: 94, distance: 81.5
click at [144, 61] on span "[PERSON_NAME]" at bounding box center [149, 59] width 45 height 7
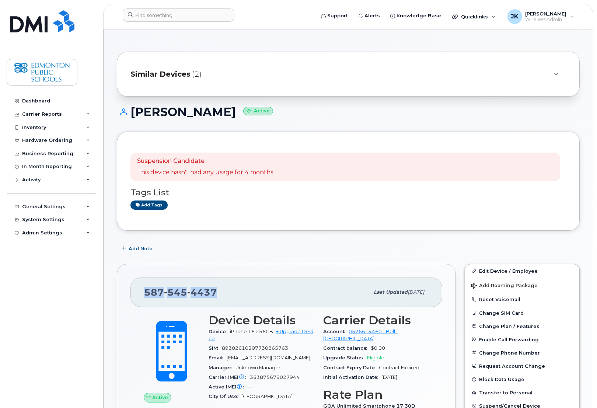
drag, startPoint x: 218, startPoint y: 293, endPoint x: 144, endPoint y: 294, distance: 73.7
click at [144, 294] on div "587 545 4437" at bounding box center [256, 292] width 225 height 15
copy span "587 545 4437"
click at [382, 111] on h1 "Angus Hossack Active" at bounding box center [348, 111] width 463 height 13
click at [144, 249] on span "Add Note" at bounding box center [141, 248] width 24 height 7
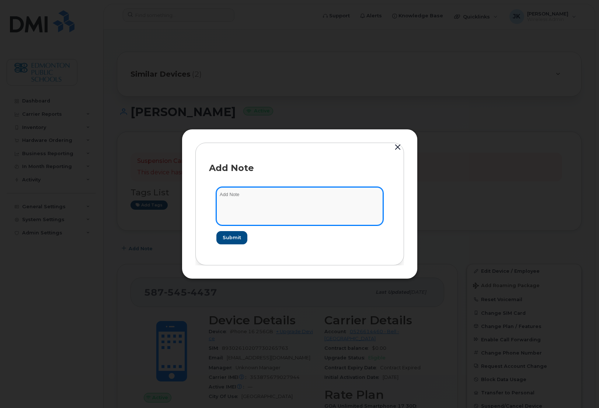
click at [256, 198] on textarea at bounding box center [299, 206] width 167 height 38
paste textarea "the cancellation of the mobile number(s) below will be effective November 5, 20…"
type textarea "From Bell: the cancellation of the mobile number(s) below will be effective Nov…"
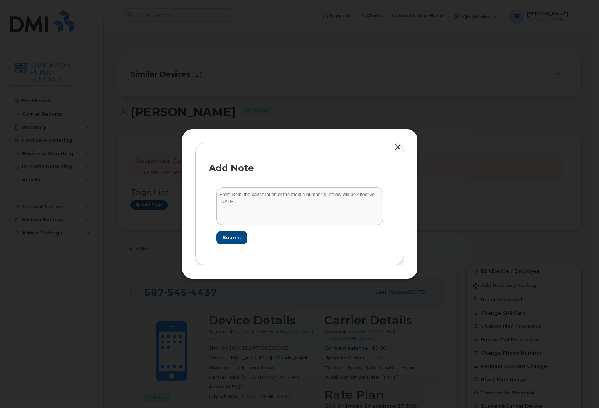
drag, startPoint x: 299, startPoint y: 135, endPoint x: 314, endPoint y: 154, distance: 24.2
click at [314, 154] on div "Add Note From Bell: the cancellation of the mobile number(s) below will be effe…" at bounding box center [300, 204] width 236 height 150
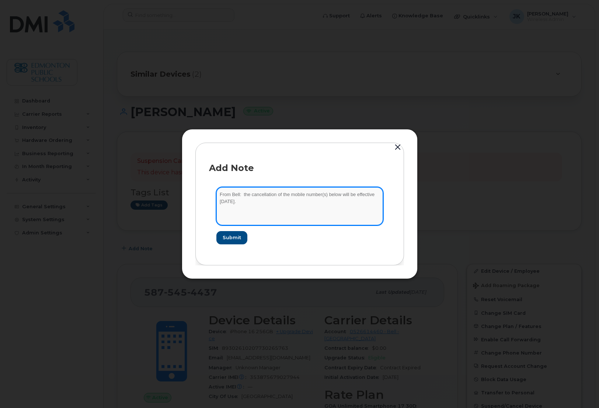
drag, startPoint x: 260, startPoint y: 203, endPoint x: 218, endPoint y: 196, distance: 42.6
click at [218, 196] on textarea "From Bell: the cancellation of the mobile number(s) below will be effective Nov…" at bounding box center [299, 206] width 167 height 38
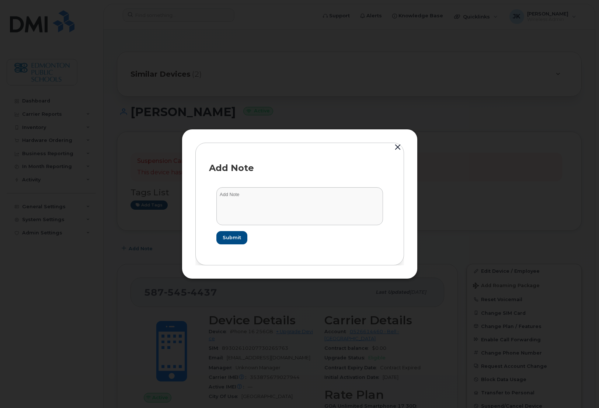
click at [255, 74] on div at bounding box center [299, 204] width 599 height 408
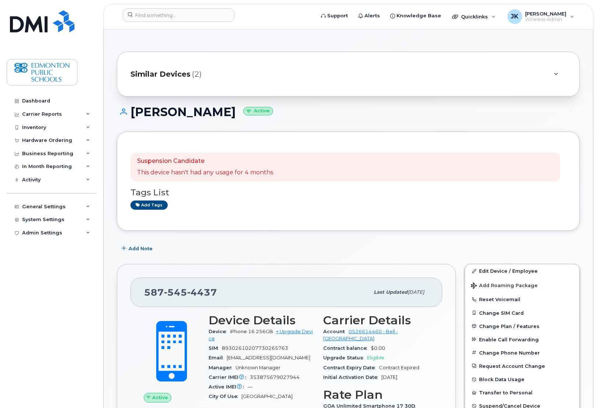
click at [143, 251] on span "Add Note" at bounding box center [141, 248] width 24 height 7
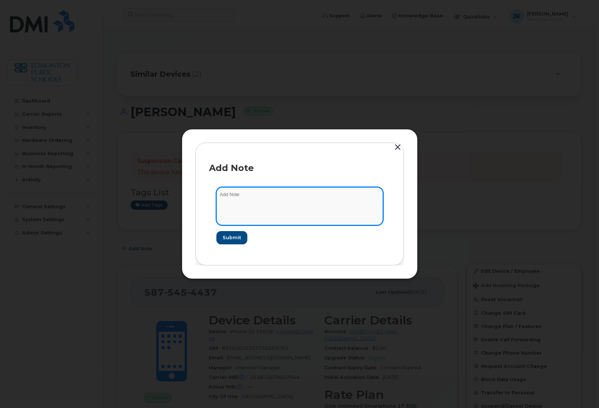
click at [279, 198] on textarea at bounding box center [299, 206] width 167 height 38
paste textarea "From Bell: [EXT][Edmonton Public School Boards] MACD - Terminate Service (58754…"
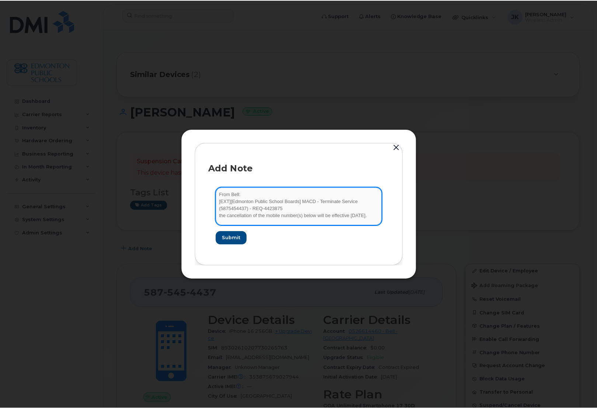
scroll to position [1, 0]
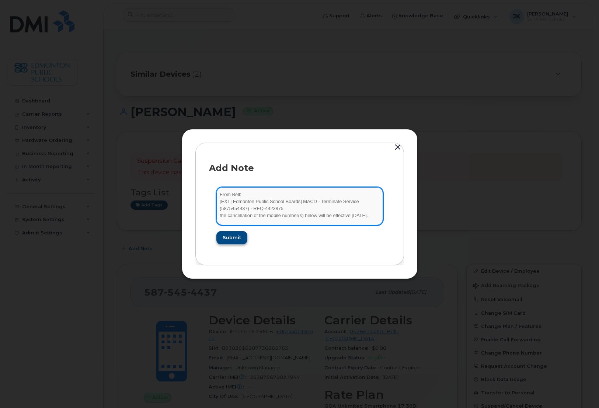
type textarea "From Bell: [EXT][Edmonton Public School Boards] MACD - Terminate Service (58754…"
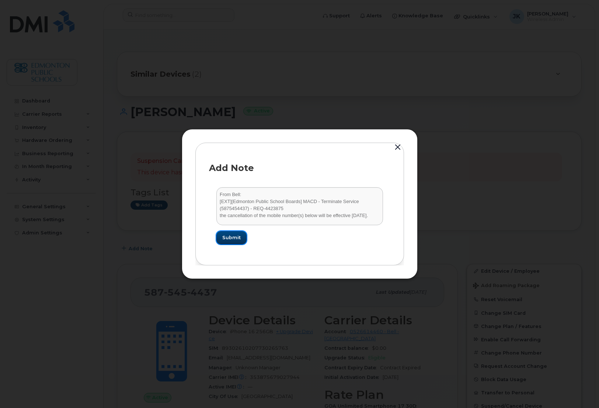
click at [229, 235] on span "Submit" at bounding box center [231, 237] width 18 height 7
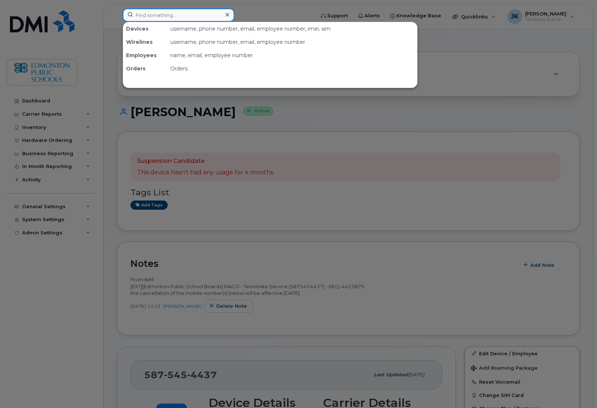
click at [168, 15] on input at bounding box center [179, 14] width 112 height 13
paste input "Terry Korte"
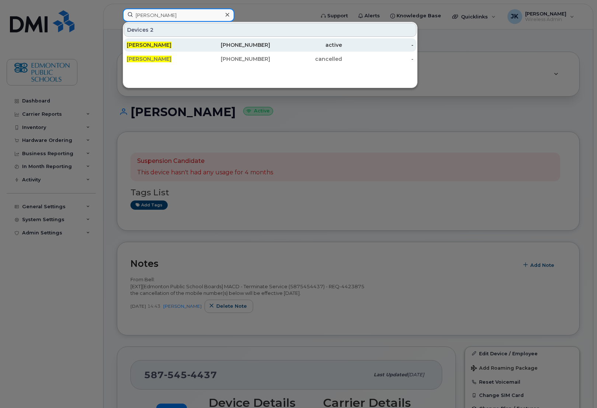
type input "Terry Korte"
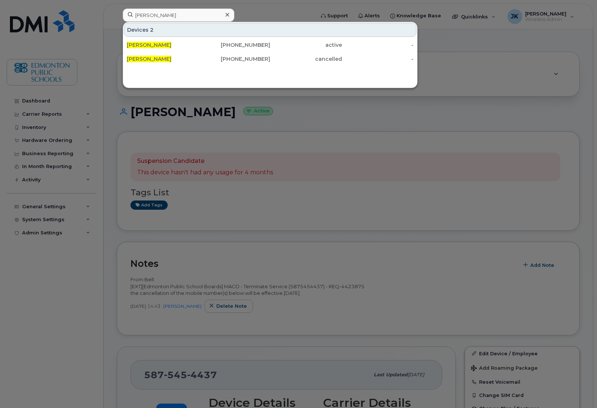
drag, startPoint x: 151, startPoint y: 43, endPoint x: 225, endPoint y: 93, distance: 88.4
click at [151, 43] on span "Terry Korte" at bounding box center [149, 45] width 45 height 7
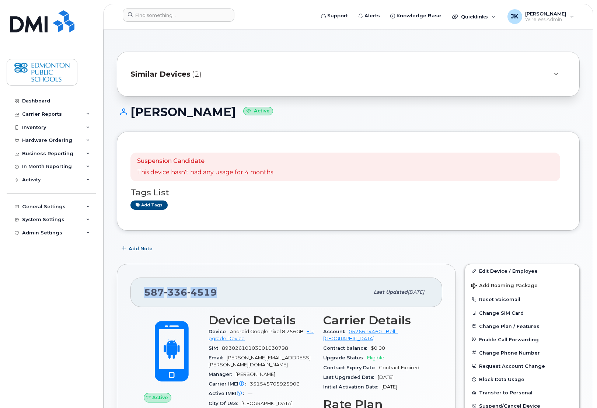
drag, startPoint x: 217, startPoint y: 295, endPoint x: 144, endPoint y: 296, distance: 73.7
click at [144, 296] on div "587 336 4519 Last updated Oct 01, 2025" at bounding box center [286, 291] width 312 height 29
copy span "587 336 4519"
click at [144, 246] on span "Add Note" at bounding box center [141, 248] width 24 height 7
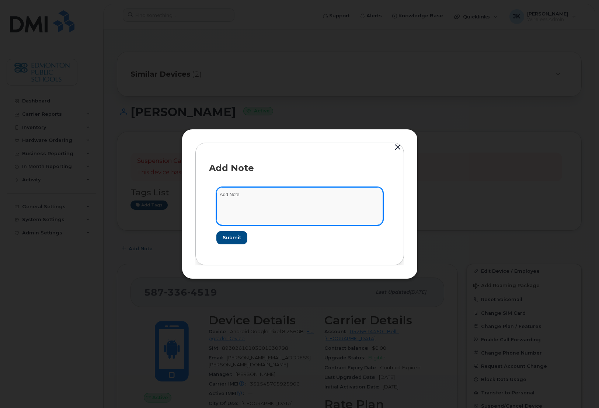
click at [262, 194] on textarea at bounding box center [299, 206] width 167 height 38
paste textarea "From Bell (Sept 29): [EXT][Edmonton Public School Boards] MACD - Terminate Serv…"
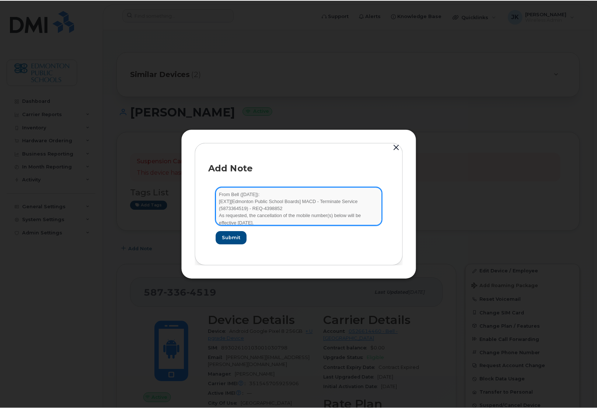
scroll to position [1, 0]
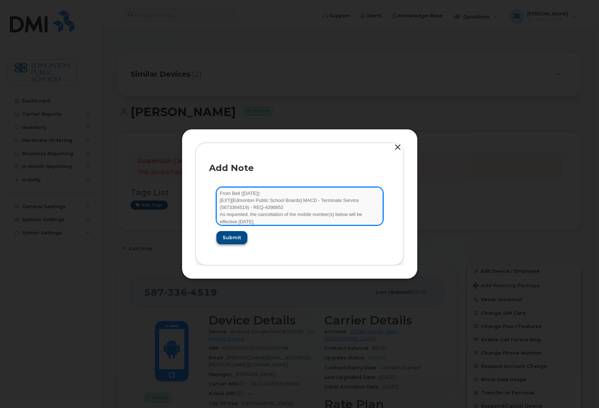
type textarea "From Bell (Sept 29): [EXT][Edmonton Public School Boards] MACD - Terminate Serv…"
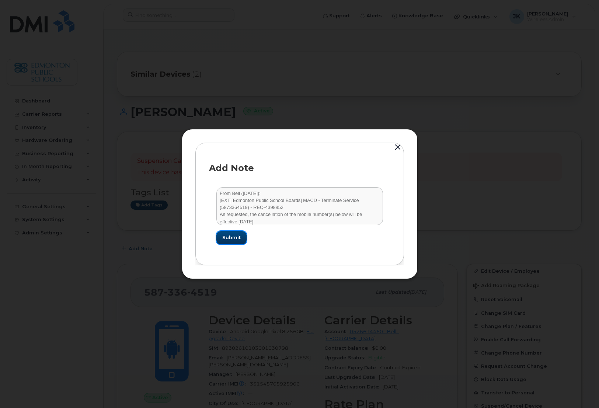
click at [229, 238] on span "Submit" at bounding box center [231, 237] width 18 height 7
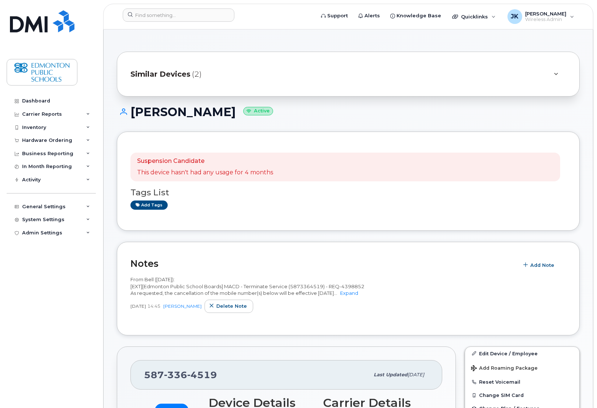
click at [279, 7] on header "Support Alerts Knowledge Base Quicklinks Suspend / Cancel Device Change SIM Car…" at bounding box center [348, 17] width 490 height 26
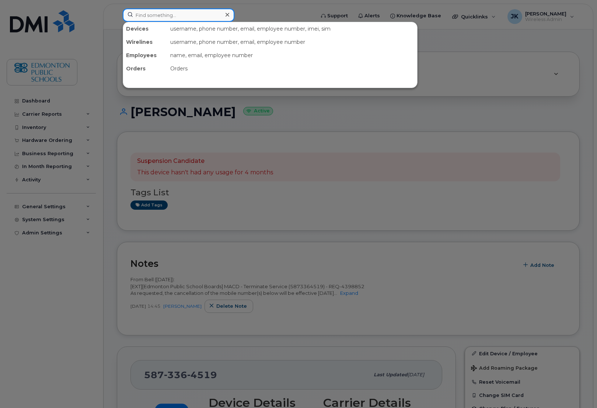
click at [209, 13] on input at bounding box center [179, 14] width 112 height 13
paste input "Kyril Ipad ."
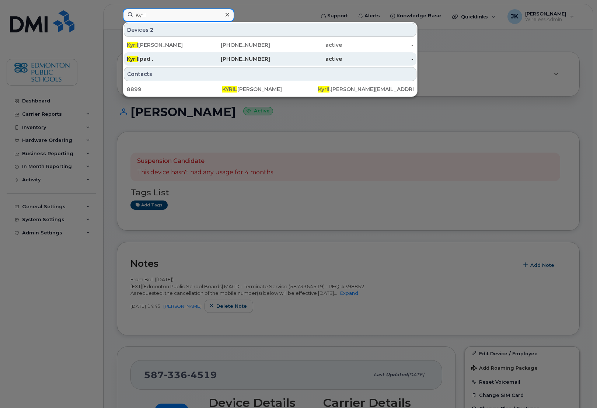
type input "Kyril"
click at [136, 57] on span "Kyril" at bounding box center [132, 59] width 11 height 7
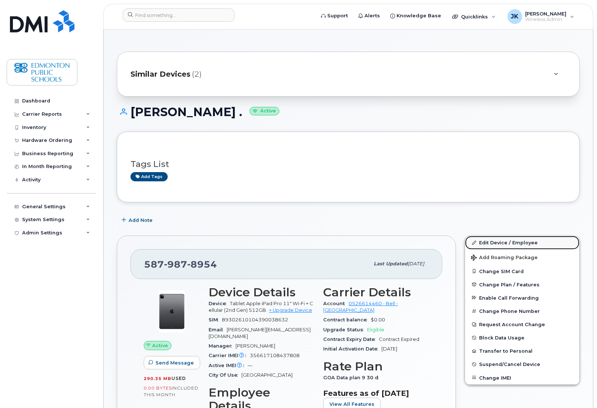
click at [493, 241] on link "Edit Device / Employee" at bounding box center [522, 242] width 114 height 13
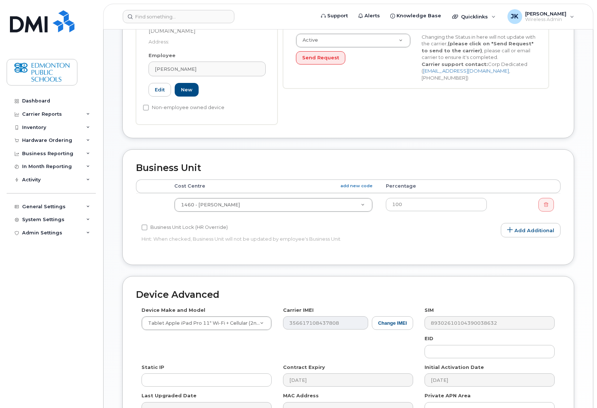
scroll to position [278, 0]
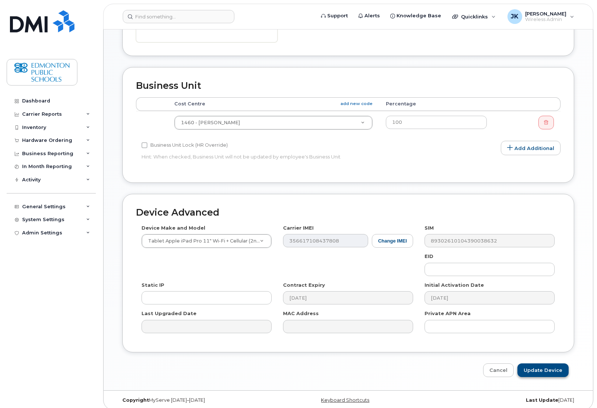
type input "[PERSON_NAME]"
click at [546, 364] on input "Update Device" at bounding box center [542, 370] width 51 height 14
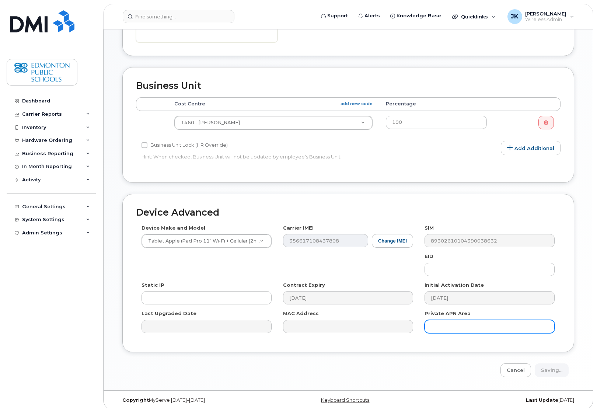
type input "Saving..."
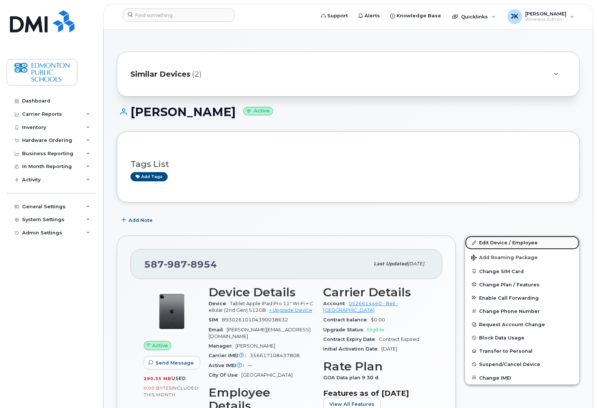
click at [499, 242] on link "Edit Device / Employee" at bounding box center [522, 242] width 114 height 13
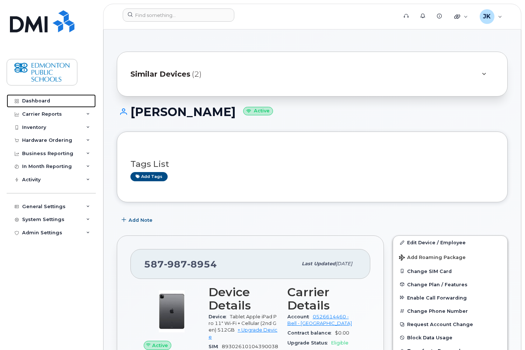
click at [45, 100] on div "Dashboard" at bounding box center [36, 101] width 28 height 6
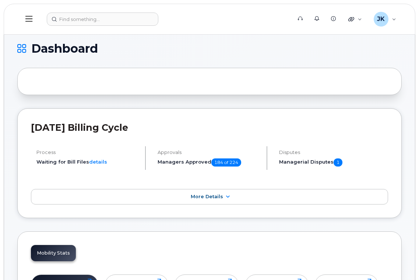
drag, startPoint x: 510, startPoint y: 0, endPoint x: 196, endPoint y: 45, distance: 317.5
click at [196, 45] on h1 "Dashboard" at bounding box center [207, 49] width 381 height 12
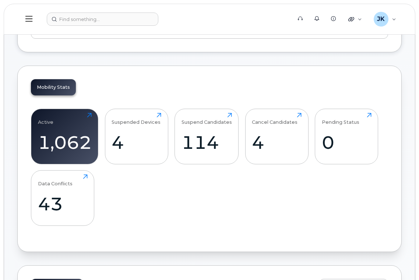
scroll to position [196, 0]
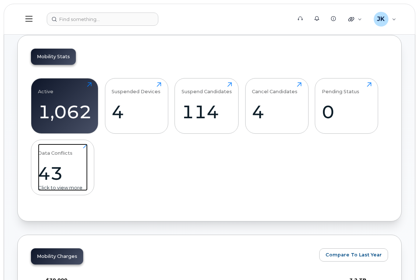
click at [66, 172] on div "43" at bounding box center [63, 174] width 50 height 22
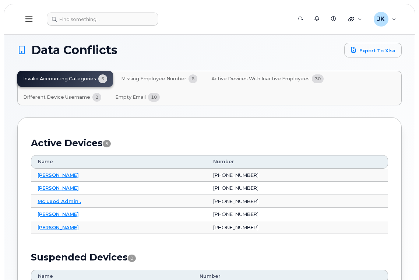
click at [156, 77] on span "Missing Employee Number" at bounding box center [153, 79] width 65 height 6
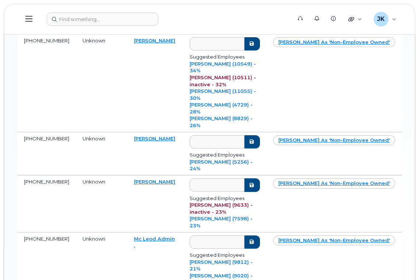
scroll to position [280, 0]
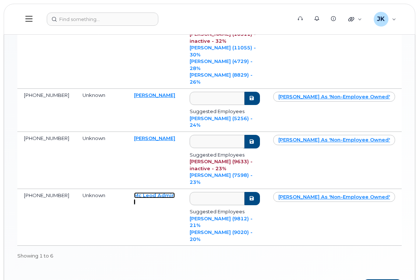
click at [146, 192] on link "Mc Leod Admin ." at bounding box center [154, 198] width 41 height 13
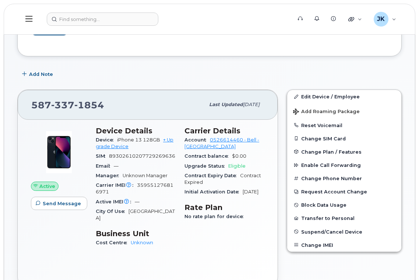
scroll to position [9, 0]
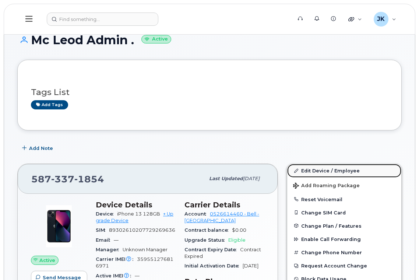
click at [331, 171] on link "Edit Device / Employee" at bounding box center [344, 170] width 114 height 13
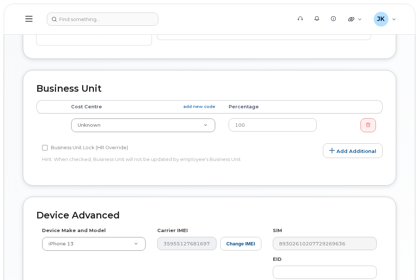
scroll to position [295, 0]
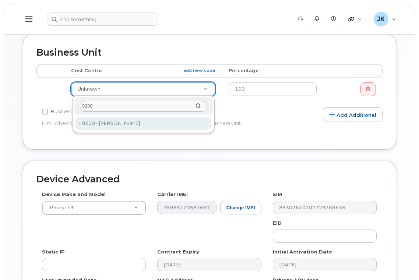
type input "0200"
type input "29708"
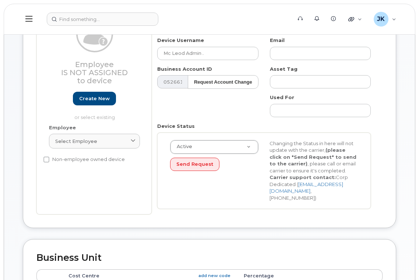
scroll to position [0, 0]
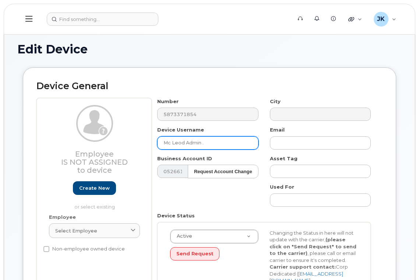
click at [217, 143] on input "Mc Leod Admin ." at bounding box center [207, 142] width 101 height 13
drag, startPoint x: 172, startPoint y: 143, endPoint x: 236, endPoint y: 122, distance: 67.1
click at [173, 143] on input "Mc Leod Admin" at bounding box center [207, 142] width 101 height 13
click at [221, 141] on input "McLeod Admin" at bounding box center [207, 142] width 101 height 13
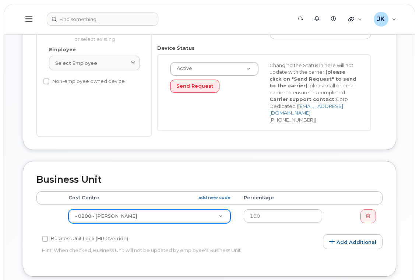
scroll to position [147, 0]
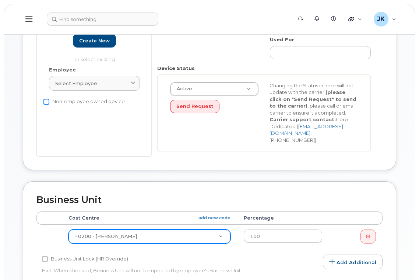
type input "McLeod Admin"
click at [46, 102] on input "Non-employee owned device" at bounding box center [46, 102] width 6 height 6
checkbox input "true"
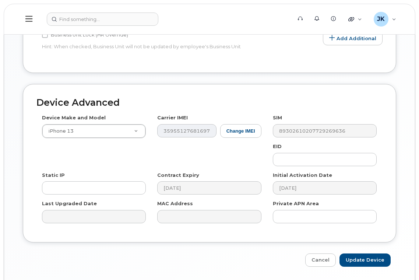
scroll to position [395, 0]
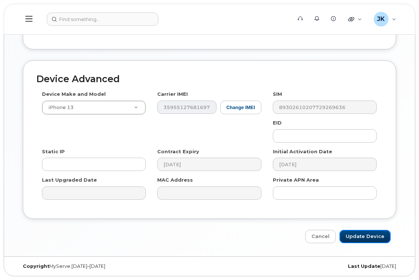
drag, startPoint x: 373, startPoint y: 237, endPoint x: 334, endPoint y: 218, distance: 43.0
click at [373, 237] on input "Update Device" at bounding box center [365, 237] width 51 height 14
type input "Saving..."
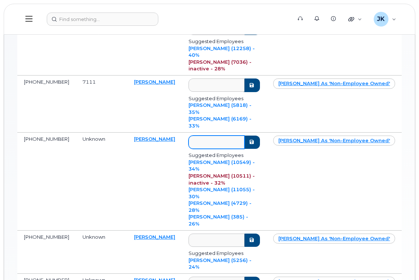
scroll to position [147, 0]
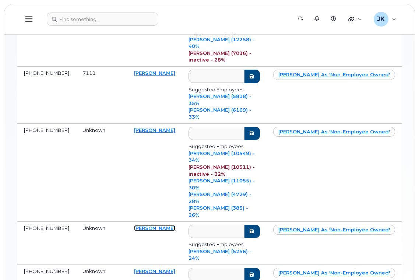
click at [150, 225] on link "[PERSON_NAME]" at bounding box center [154, 228] width 41 height 6
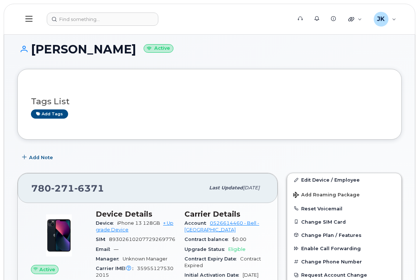
drag, startPoint x: 34, startPoint y: 48, endPoint x: 146, endPoint y: 49, distance: 112.0
click at [146, 49] on h1 "[PERSON_NAME] Active" at bounding box center [209, 49] width 385 height 13
copy h1 "[PERSON_NAME]"
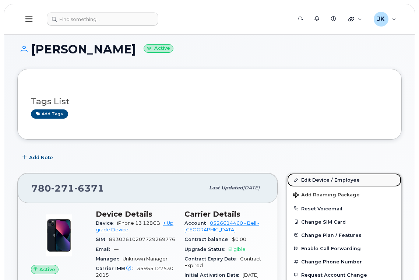
click at [325, 180] on link "Edit Device / Employee" at bounding box center [344, 179] width 114 height 13
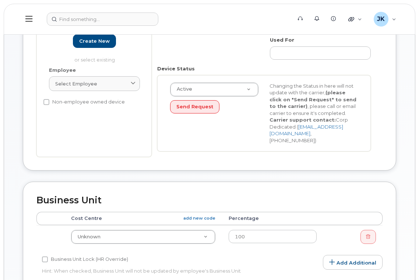
scroll to position [147, 0]
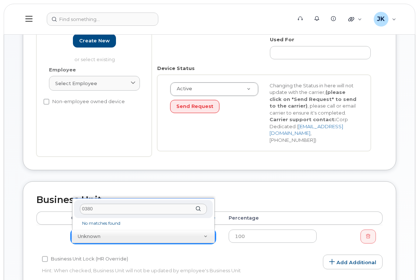
drag, startPoint x: 100, startPoint y: 209, endPoint x: 91, endPoint y: 196, distance: 16.4
click at [59, 206] on body "Support Alerts Knowledge Base Quicklinks Suspend / Cancel Device Change SIM Car…" at bounding box center [209, 190] width 419 height 675
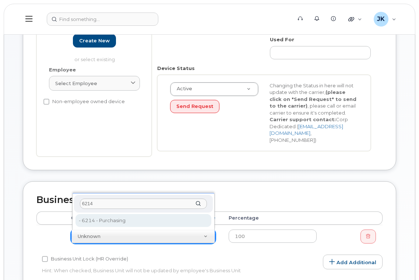
type input "6214"
type input "29893"
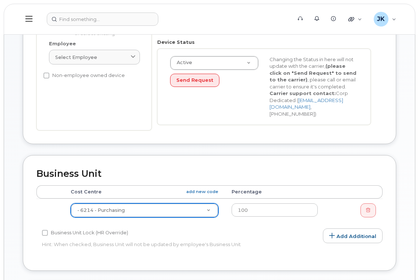
scroll to position [0, 0]
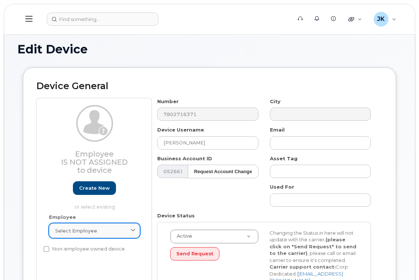
click at [91, 229] on span "Select employee" at bounding box center [76, 230] width 42 height 7
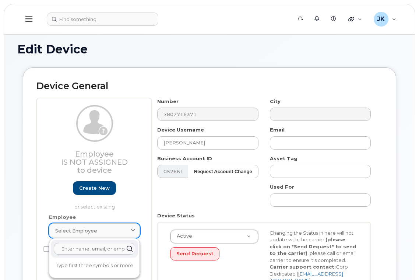
paste input "Mohamed Hussein"
type input "Mohamed Hussein"
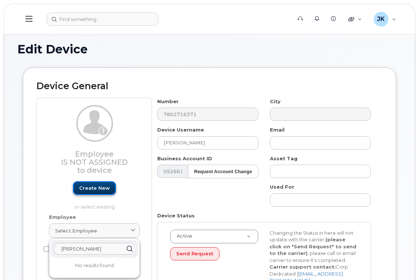
click at [92, 187] on link "Create new" at bounding box center [94, 188] width 43 height 14
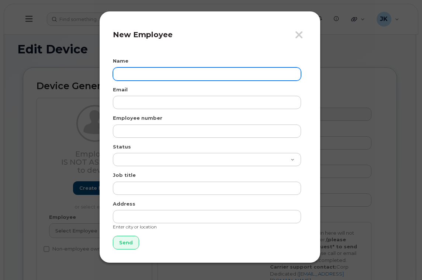
click at [145, 74] on input "text" at bounding box center [207, 73] width 188 height 13
paste input "Mohamed Hussein"
type input "Mohamed Hussein"
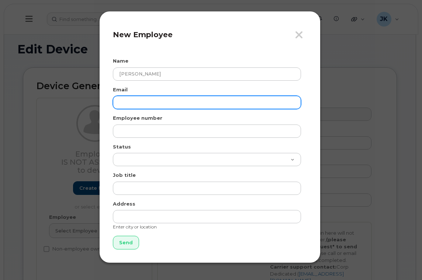
click at [138, 101] on input "email" at bounding box center [207, 102] width 188 height 13
paste input "mohamed.hussein@epsb.ca"
type input "mohamed.hussein@epsb.ca"
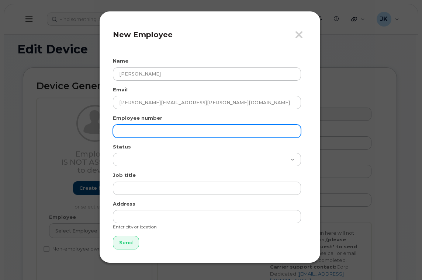
click at [138, 133] on input "text" at bounding box center [207, 131] width 188 height 13
paste input "25162"
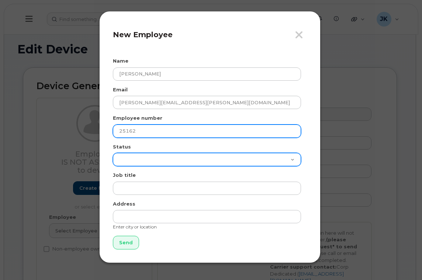
type input "25162"
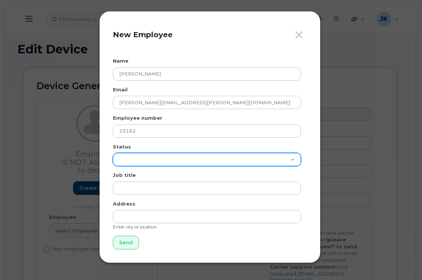
click at [128, 161] on select "Active On-Leave Long Term Short Term Maternity Leave Temp Layoff Inactive" at bounding box center [207, 159] width 188 height 13
select select "active"
click at [113, 153] on select "Active On-Leave Long Term Short Term Maternity Leave Temp Layoff Inactive" at bounding box center [207, 159] width 188 height 13
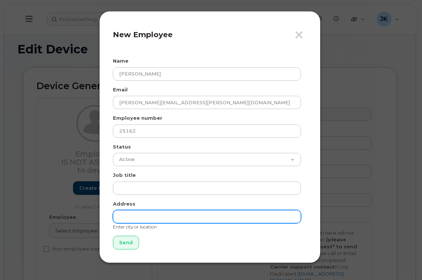
click at [141, 219] on input "text" at bounding box center [207, 216] width 188 height 13
type input "[GEOGRAPHIC_DATA]"
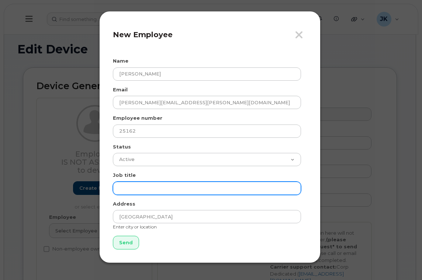
click at [152, 187] on input "text" at bounding box center [207, 188] width 188 height 13
paste input "Procurement & Contract Specialist"
type input "Procurement & Contract Specialist"
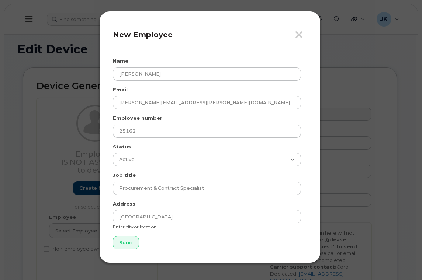
click at [157, 244] on form "Name Mohamed Hussein Email mohamed.hussein@epsb.ca Employee number 25162 Status…" at bounding box center [210, 153] width 194 height 192
click at [131, 243] on input "Send" at bounding box center [126, 243] width 26 height 14
type input "Send"
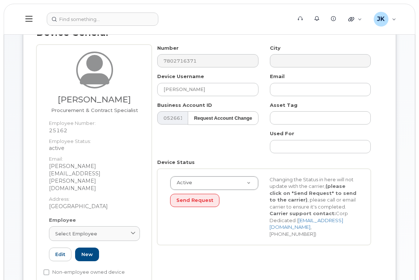
scroll to position [98, 0]
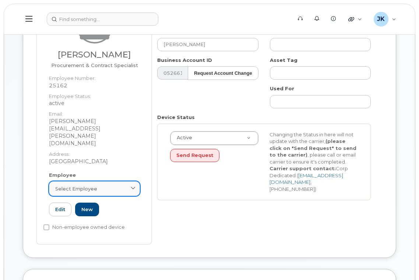
click at [87, 185] on span "Select employee" at bounding box center [76, 188] width 42 height 7
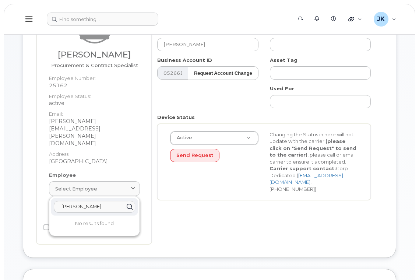
drag, startPoint x: 109, startPoint y: 184, endPoint x: 36, endPoint y: 192, distance: 73.4
click at [36, 192] on div "Device General Mohamed Hussein Procurement & Contract Specialist Employee Numbe…" at bounding box center [210, 113] width 374 height 289
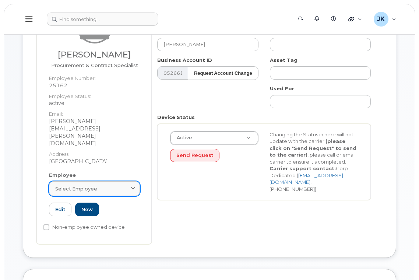
click at [89, 185] on span "Select employee" at bounding box center [76, 188] width 42 height 7
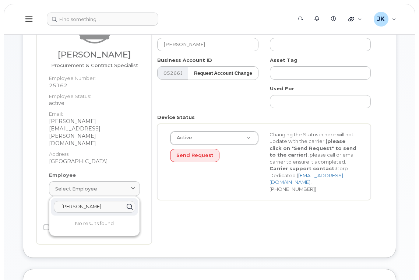
click at [92, 201] on input "Mohamed Hussein" at bounding box center [94, 207] width 81 height 12
drag, startPoint x: 107, startPoint y: 185, endPoint x: 55, endPoint y: 189, distance: 52.1
click at [55, 201] on input "Mohamed Hussein" at bounding box center [94, 207] width 81 height 12
paste input "text"
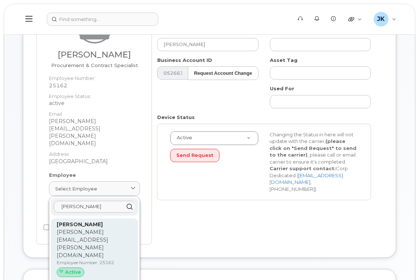
type input "Mohamed Hussei"
click at [78, 228] on p "mohamed.hussein@epsb.ca" at bounding box center [95, 243] width 76 height 31
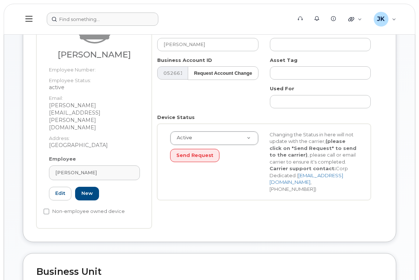
type input "25162"
type input "mohamed.hussein@epsb.ca"
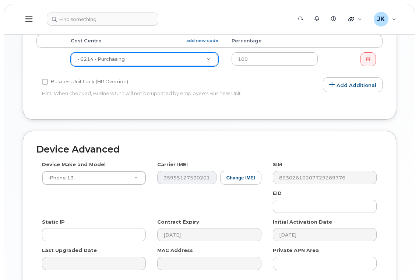
scroll to position [396, 0]
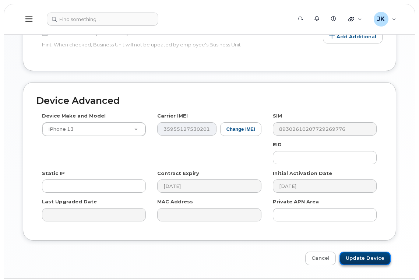
click at [367, 252] on input "Update Device" at bounding box center [365, 259] width 51 height 14
type input "Saving..."
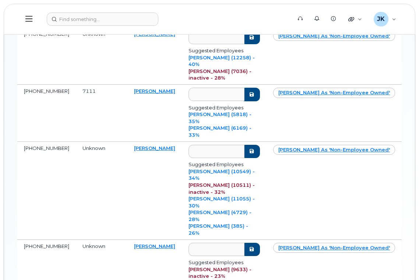
scroll to position [98, 0]
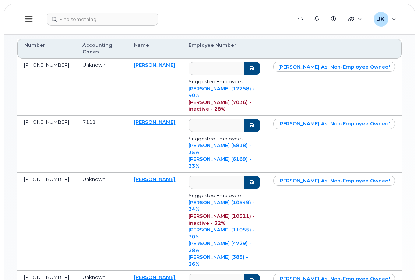
drag, startPoint x: 165, startPoint y: 159, endPoint x: 132, endPoint y: 161, distance: 33.3
click at [132, 173] on td "[PERSON_NAME]" at bounding box center [155, 222] width 55 height 98
copy link "[PERSON_NAME]"
drag, startPoint x: 168, startPoint y: 223, endPoint x: 144, endPoint y: 223, distance: 23.6
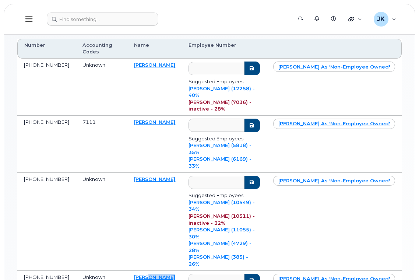
copy link "Agterbos"
drag, startPoint x: 166, startPoint y: 109, endPoint x: 151, endPoint y: 111, distance: 15.6
click at [151, 116] on td "[PERSON_NAME]" at bounding box center [155, 144] width 55 height 57
copy link "[PERSON_NAME]"
click at [166, 116] on td "[PERSON_NAME]" at bounding box center [155, 144] width 55 height 57
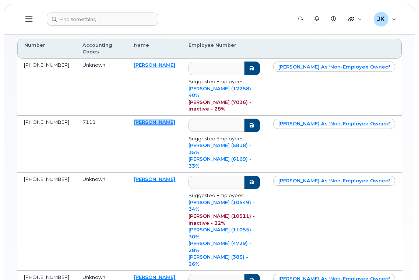
drag, startPoint x: 166, startPoint y: 109, endPoint x: 136, endPoint y: 110, distance: 29.9
click at [136, 116] on td "[PERSON_NAME]" at bounding box center [155, 144] width 55 height 57
copy link "[PERSON_NAME]"
click at [137, 119] on link "[PERSON_NAME]" at bounding box center [154, 122] width 41 height 6
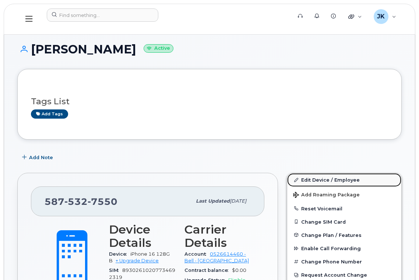
drag, startPoint x: 320, startPoint y: 179, endPoint x: 317, endPoint y: 177, distance: 4.2
click at [320, 179] on link "Edit Device / Employee" at bounding box center [344, 179] width 114 height 13
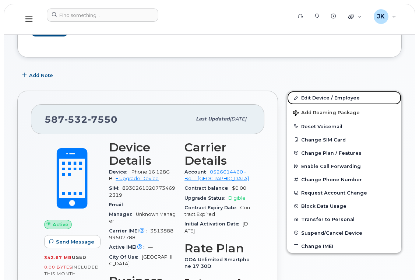
scroll to position [49, 0]
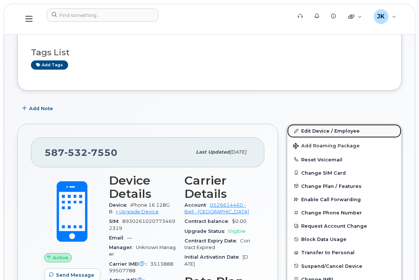
click at [327, 128] on link "Edit Device / Employee" at bounding box center [344, 130] width 114 height 13
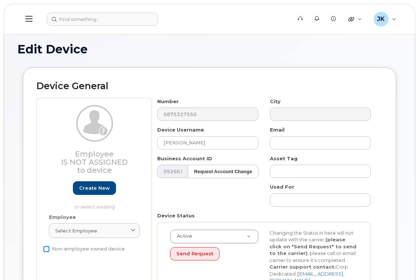
click at [45, 250] on input "Non-employee owned device" at bounding box center [46, 249] width 6 height 6
checkbox input "true"
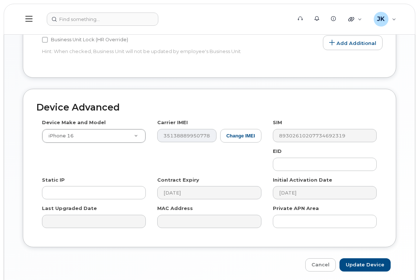
scroll to position [395, 0]
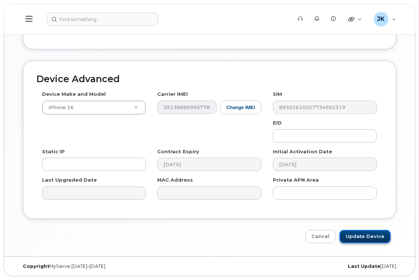
click at [368, 238] on input "Update Device" at bounding box center [365, 237] width 51 height 14
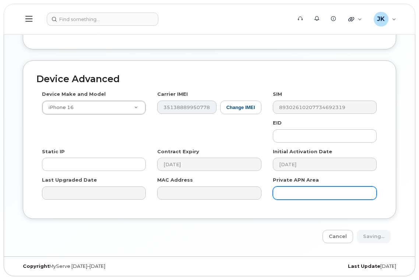
type input "Saving..."
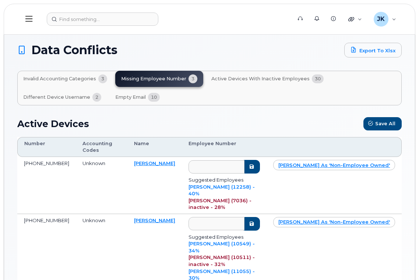
drag, startPoint x: 174, startPoint y: 163, endPoint x: 129, endPoint y: 164, distance: 44.6
click at [129, 164] on td "[PERSON_NAME]" at bounding box center [155, 185] width 55 height 57
copy link "[PERSON_NAME]"
click at [134, 163] on link "[PERSON_NAME]" at bounding box center [154, 163] width 41 height 6
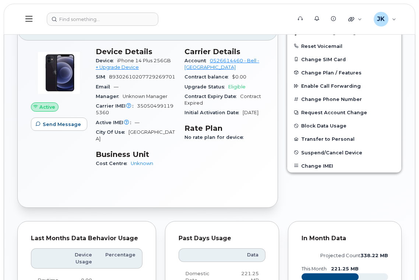
scroll to position [49, 0]
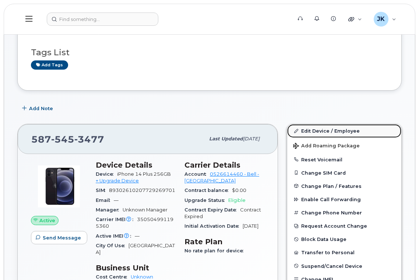
click at [316, 132] on link "Edit Device / Employee" at bounding box center [344, 130] width 114 height 13
